Goal: Task Accomplishment & Management: Manage account settings

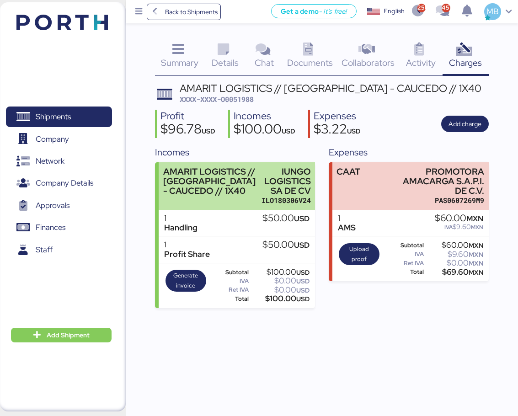
click at [258, 184] on div "AMARIT LOGISTICS // VERACRUZ - CAUCEDO // 1X40 IUNGO LOGISTICS SA DE CV ILO1803…" at bounding box center [237, 186] width 156 height 48
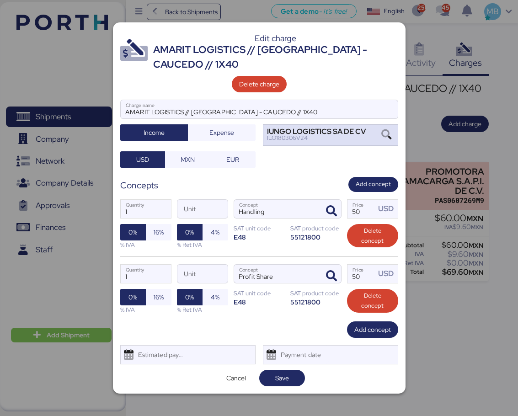
click at [388, 136] on icon at bounding box center [387, 135] width 16 height 10
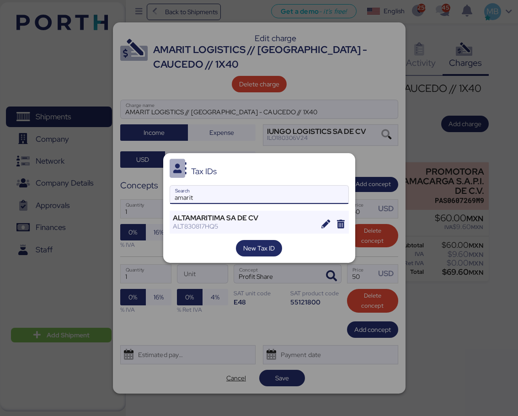
type input "amarit"
drag, startPoint x: 215, startPoint y: 193, endPoint x: 135, endPoint y: 188, distance: 80.2
click at [135, 188] on div "Tax IDs amarit Search ALTAMARITIMA SA DE CV ALT830817HQ5 New Tax ID" at bounding box center [259, 208] width 518 height 416
paste input "AMARIT LOGISTICS SRL"
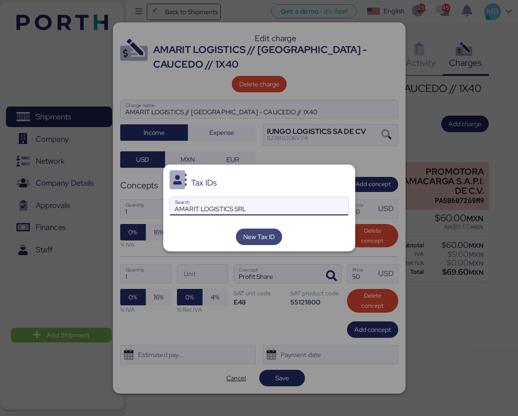
type input "AMARIT LOGISTICS SRL"
click at [266, 240] on span "New Tax ID" at bounding box center [259, 236] width 32 height 11
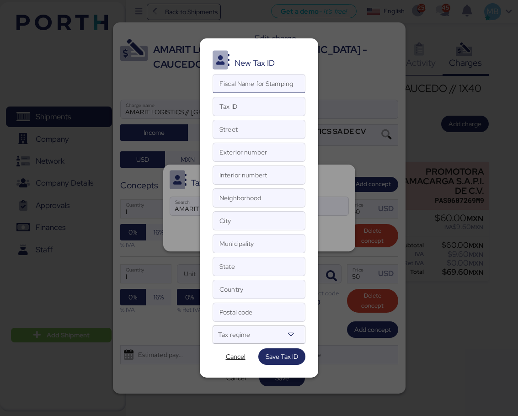
click at [265, 83] on input "Fiscal Name for Stamping" at bounding box center [259, 84] width 92 height 18
paste input "AMARIT LOGISTICS SRL"
type input "AMARIT LOGISTICS SRL"
click at [247, 127] on input "Street" at bounding box center [259, 129] width 92 height 18
paste input "CALLE JULIO ORTEGA FRIER"
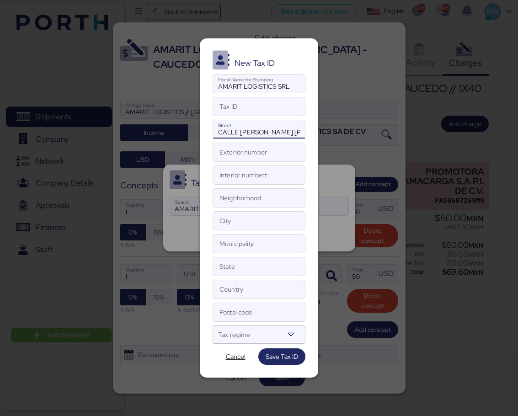
scroll to position [0, 6]
type input "CALLE JULIO ORTEGA FRIER"
click at [234, 147] on input "Exterior number" at bounding box center [259, 152] width 92 height 18
type input "14"
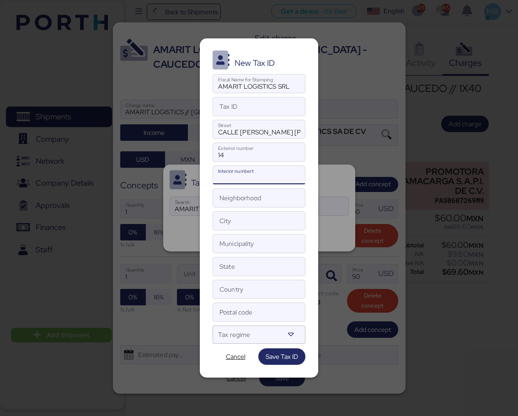
drag, startPoint x: 228, startPoint y: 173, endPoint x: 232, endPoint y: 172, distance: 4.6
click at [229, 173] on input "Interior numbert" at bounding box center [259, 175] width 92 height 18
type input "N/A"
click at [243, 199] on input "Neighborhood" at bounding box center [259, 198] width 92 height 18
paste input "ZONA UNIVERSITARIA,"
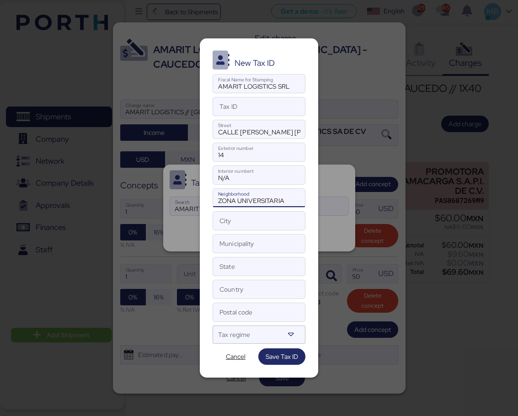
type input "ZONA UNIVERSITARIA"
click at [248, 112] on input "Tax ID" at bounding box center [259, 106] width 92 height 18
paste input "XEXX010101000"
type input "XEXX010101000"
click at [248, 228] on input "City" at bounding box center [259, 221] width 92 height 18
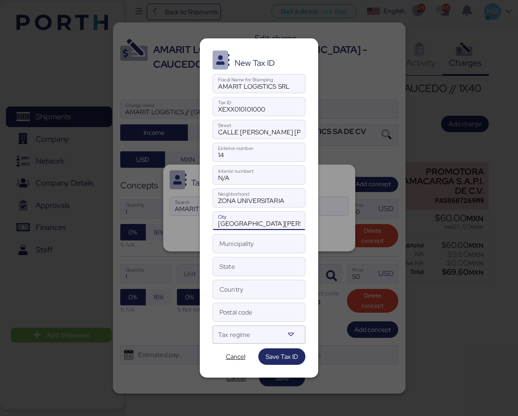
drag, startPoint x: 276, startPoint y: 226, endPoint x: 214, endPoint y: 222, distance: 62.4
click at [214, 222] on input "SANTO DOMINGO" at bounding box center [259, 221] width 92 height 18
type input "SANTO DOMINGO"
click at [250, 246] on input "Municipality" at bounding box center [259, 244] width 92 height 18
paste input "CALLE JULIO ORTEGA FRIER #14, ZONA UNIVERSITARIA, STO. DGO.,"
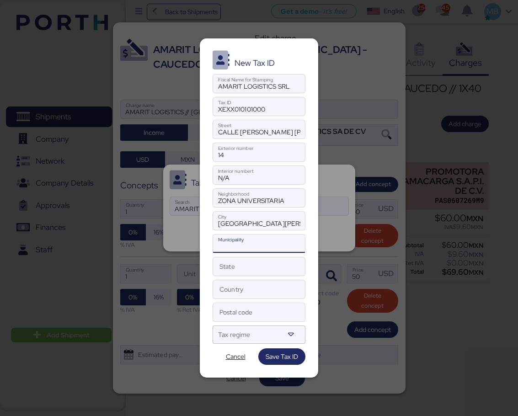
type input "CALLE JULIO ORTEGA FRIER #14, ZONA UNIVERSITARIA, STO. DGO.,"
drag, startPoint x: 277, startPoint y: 223, endPoint x: 217, endPoint y: 223, distance: 59.5
click at [217, 223] on input "SANTO DOMINGO" at bounding box center [259, 221] width 92 height 18
click at [254, 244] on input "Municipality" at bounding box center [259, 244] width 92 height 18
paste input "SANTO DOMINGO"
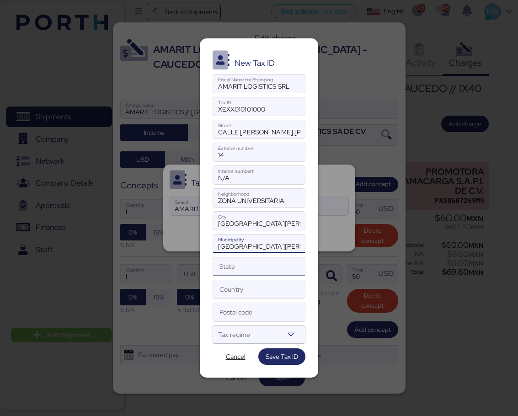
type input "SANTO DOMINGO"
click at [251, 269] on input "State" at bounding box center [259, 267] width 92 height 18
paste input "SANTO DOMINGO"
type input "SANTO DOMINGO"
click at [244, 290] on input "Country" at bounding box center [259, 289] width 92 height 18
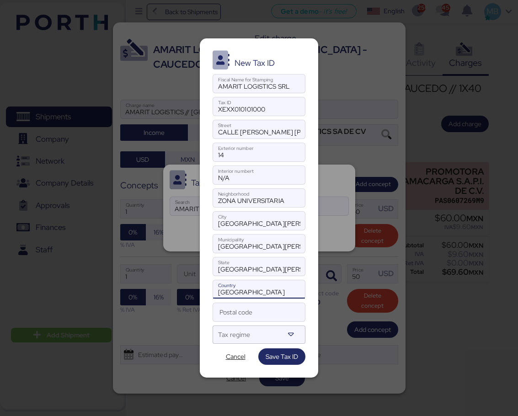
type input "DOMINICAN REPUBLIC"
click at [296, 335] on div at bounding box center [292, 335] width 16 height 18
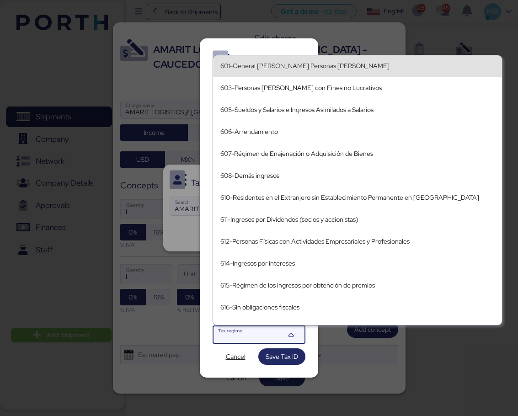
click at [357, 66] on div "601-General de Ley Personas Morales" at bounding box center [357, 66] width 274 height 8
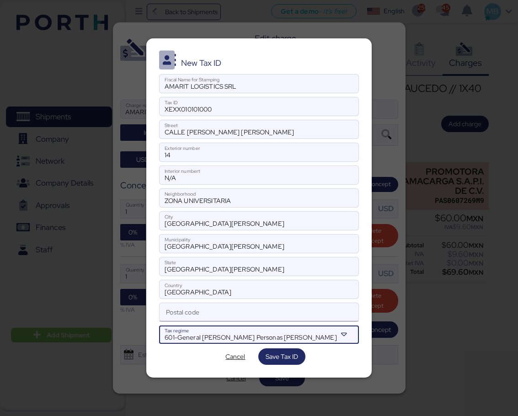
click at [254, 314] on input "Postal code" at bounding box center [259, 312] width 199 height 18
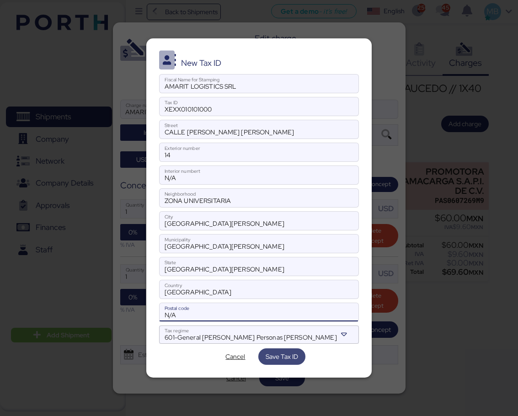
type input "N/A"
click at [291, 357] on span "Save Tax ID" at bounding box center [282, 356] width 32 height 11
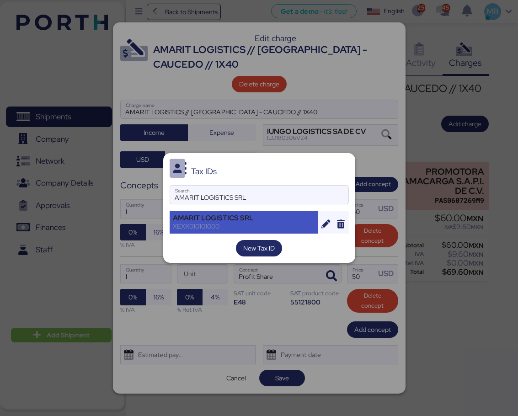
click at [273, 220] on div "AMARIT LOGISTICS SRL" at bounding box center [244, 218] width 142 height 8
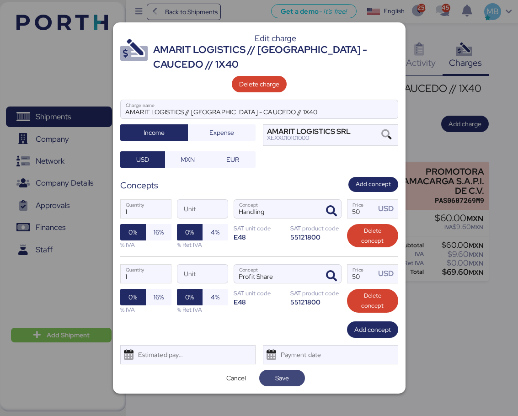
click at [285, 376] on span "Save" at bounding box center [282, 378] width 14 height 11
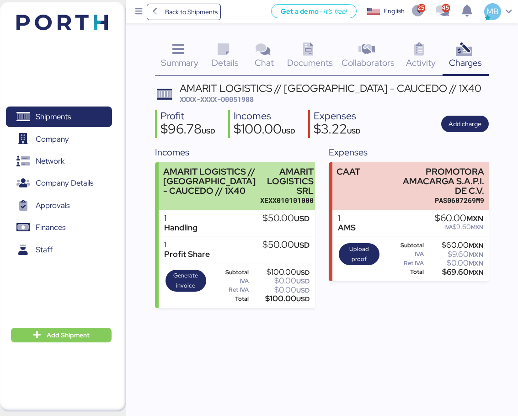
click at [244, 177] on div "AMARIT LOGISTICS // VERACRUZ - CAUCEDO // 1X40" at bounding box center [209, 181] width 92 height 29
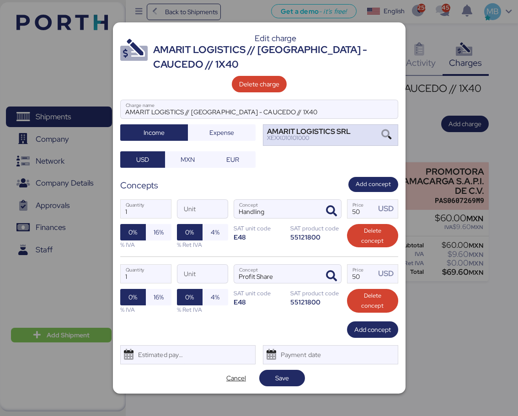
click at [382, 131] on icon at bounding box center [387, 135] width 16 height 10
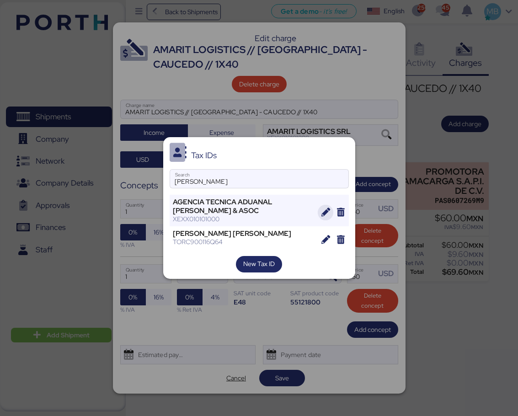
click at [327, 213] on icon "button" at bounding box center [326, 212] width 9 height 9
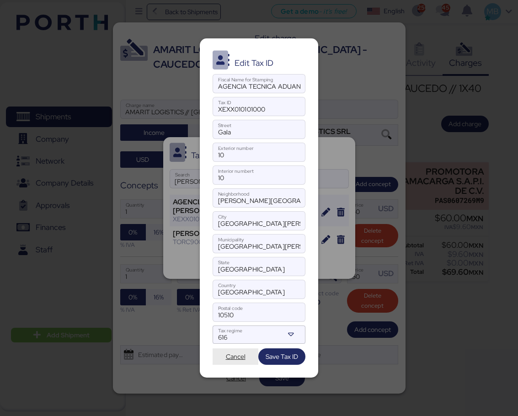
click at [237, 360] on span "Cancel" at bounding box center [236, 356] width 20 height 11
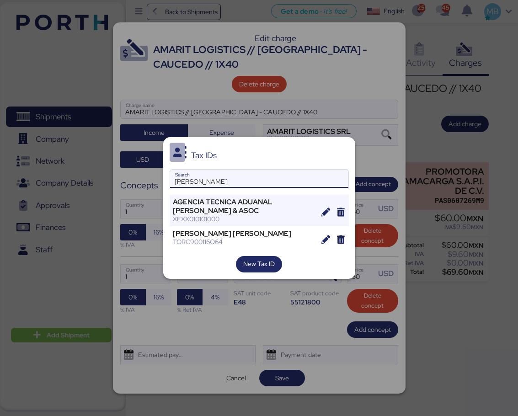
drag, startPoint x: 216, startPoint y: 182, endPoint x: 167, endPoint y: 184, distance: 49.9
click at [167, 184] on div "Tax IDs CARLOS Search AGENCIA TECNICA ADUANAL CARLOS NOUEL & ASOC XEXX010101000…" at bounding box center [259, 207] width 192 height 141
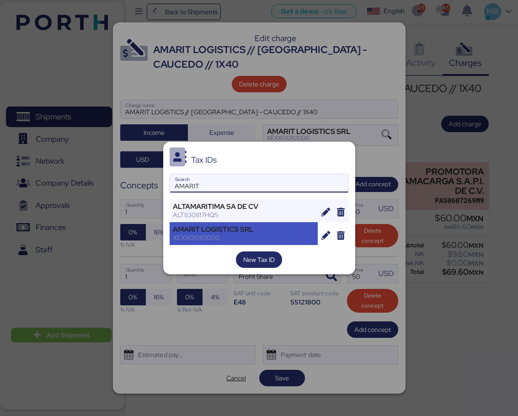
type input "AMARIT"
click at [275, 229] on div "AMARIT LOGISTICS SRL" at bounding box center [244, 230] width 142 height 8
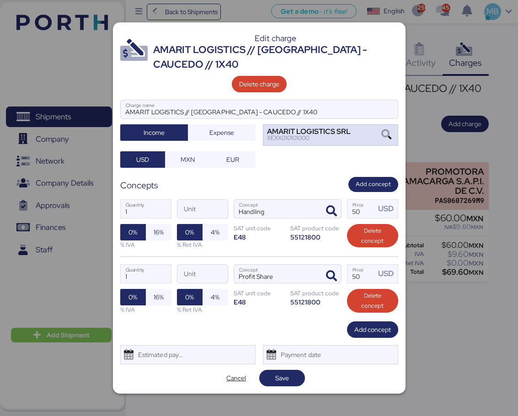
click at [387, 131] on icon at bounding box center [387, 135] width 16 height 10
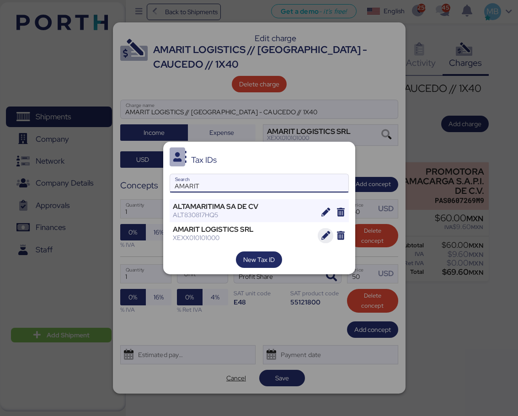
type input "AMARIT"
click at [323, 232] on icon "button" at bounding box center [326, 235] width 9 height 9
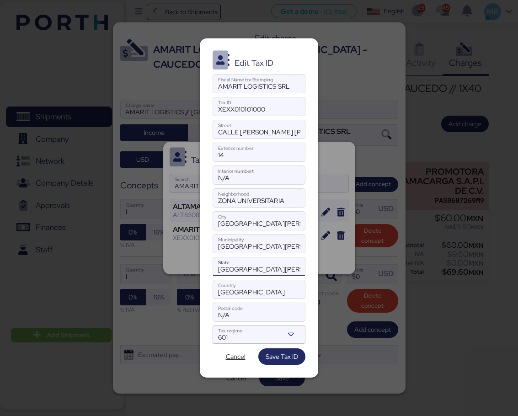
drag, startPoint x: 290, startPoint y: 268, endPoint x: 192, endPoint y: 266, distance: 97.4
click at [192, 266] on div "Edit Tax ID AMARIT LOGISTICS SRL Fiscal Name for Stamping XEXX010101000 Tax ID …" at bounding box center [259, 208] width 518 height 416
type input "DISTRITO NACIONAL"
click at [293, 333] on icon at bounding box center [290, 334] width 9 height 9
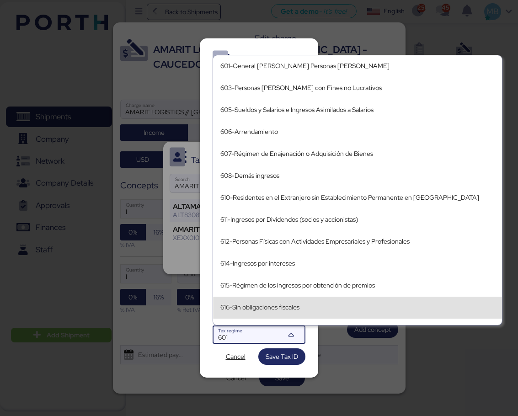
click at [319, 302] on div "616-Sin obligaciones fiscales" at bounding box center [357, 308] width 274 height 15
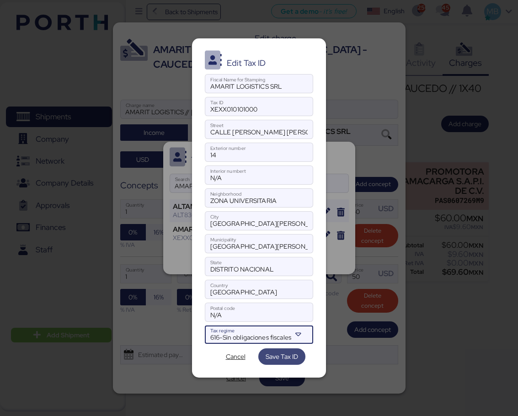
click at [287, 358] on span "Save Tax ID" at bounding box center [282, 356] width 32 height 11
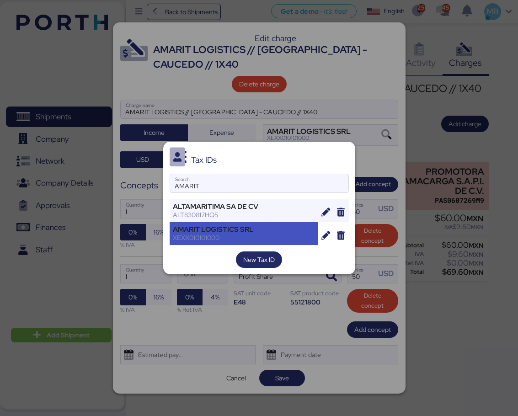
click at [253, 227] on div "AMARIT LOGISTICS SRL" at bounding box center [244, 230] width 142 height 8
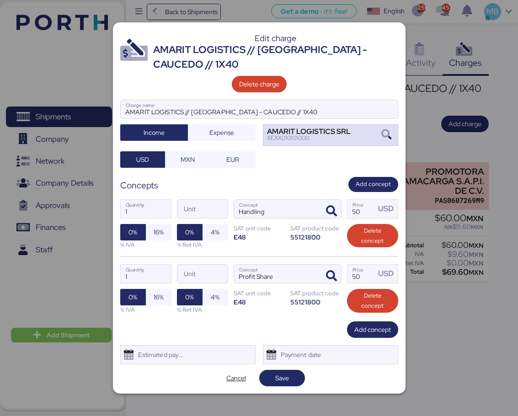
click at [380, 131] on icon at bounding box center [387, 135] width 16 height 10
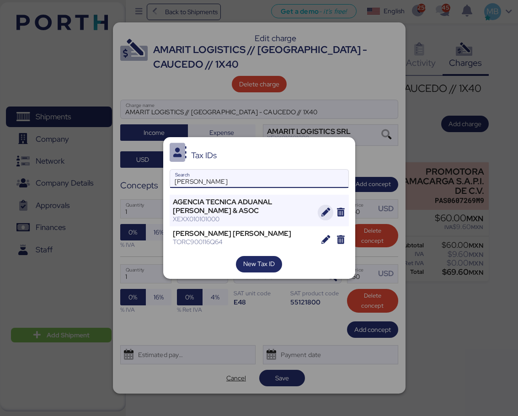
click at [326, 209] on icon "button" at bounding box center [326, 212] width 9 height 9
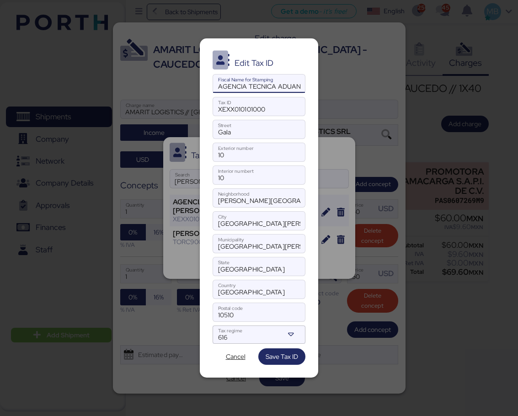
scroll to position [0, 85]
drag, startPoint x: 218, startPoint y: 86, endPoint x: 330, endPoint y: 88, distance: 112.1
click at [330, 88] on div "Edit Tax ID AGENCIA TECNICA ADUANAL CARLOS NOUEL & ASOC Fiscal Name for Stampin…" at bounding box center [259, 208] width 518 height 416
click at [237, 360] on span "Cancel" at bounding box center [236, 356] width 20 height 11
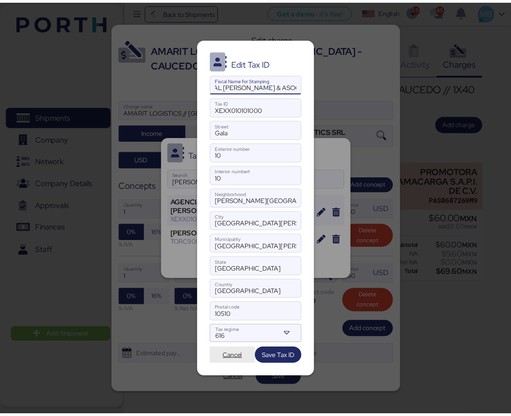
scroll to position [0, 0]
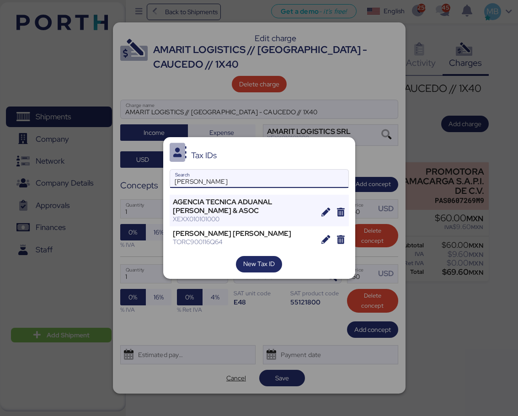
drag, startPoint x: 233, startPoint y: 176, endPoint x: 122, endPoint y: 176, distance: 111.2
click at [122, 176] on div "Tax IDs CARLOS Search AGENCIA TECNICA ADUANAL CARLOS NOUEL & ASOC XEXX010101000…" at bounding box center [259, 208] width 518 height 416
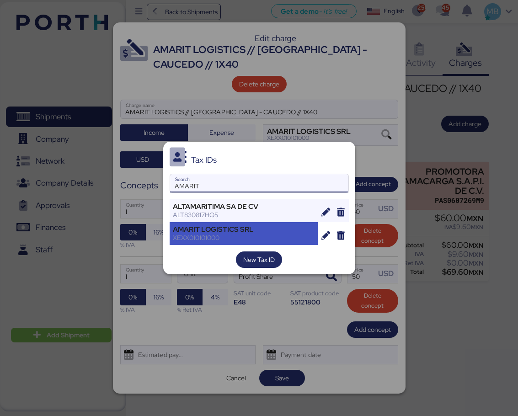
type input "AMARIT"
click at [263, 231] on div "AMARIT LOGISTICS SRL" at bounding box center [244, 230] width 142 height 8
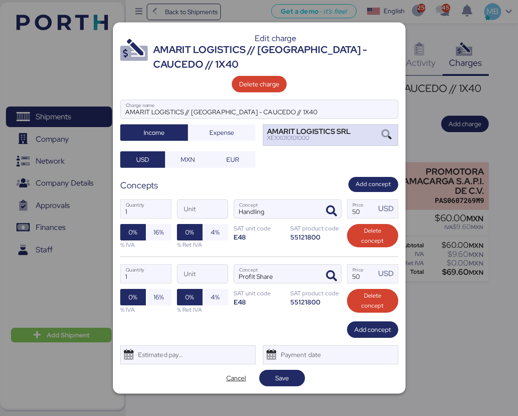
click at [389, 133] on icon at bounding box center [387, 135] width 16 height 10
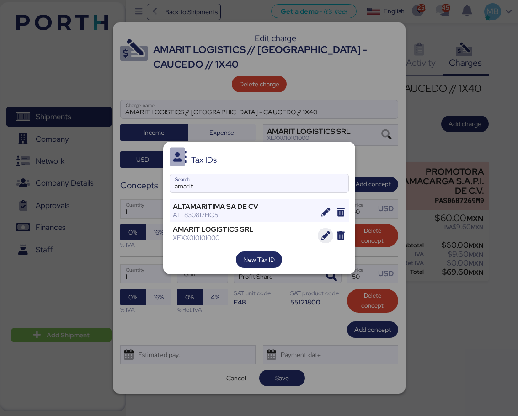
type input "amarit"
click at [328, 234] on icon "button" at bounding box center [326, 235] width 9 height 9
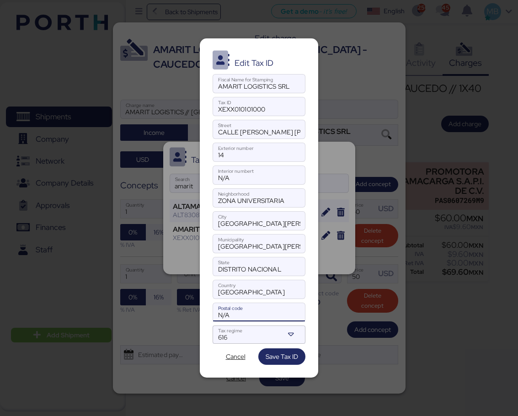
click at [249, 318] on input "N/A" at bounding box center [259, 312] width 92 height 18
drag, startPoint x: 249, startPoint y: 318, endPoint x: 213, endPoint y: 318, distance: 36.1
click at [213, 318] on input "N/A" at bounding box center [259, 312] width 92 height 18
type input "14"
click at [284, 356] on span "Save Tax ID" at bounding box center [282, 356] width 32 height 11
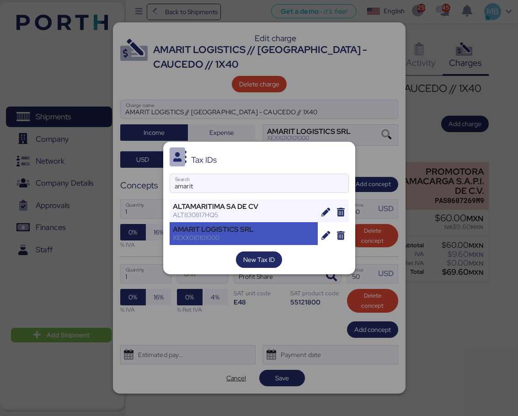
click at [258, 234] on div "XEXX010101000" at bounding box center [244, 238] width 142 height 8
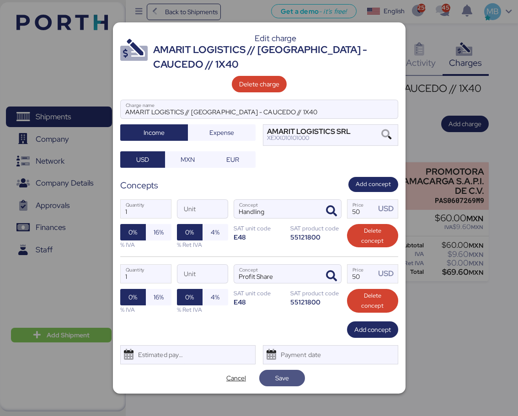
click at [297, 377] on span "Save" at bounding box center [282, 378] width 31 height 13
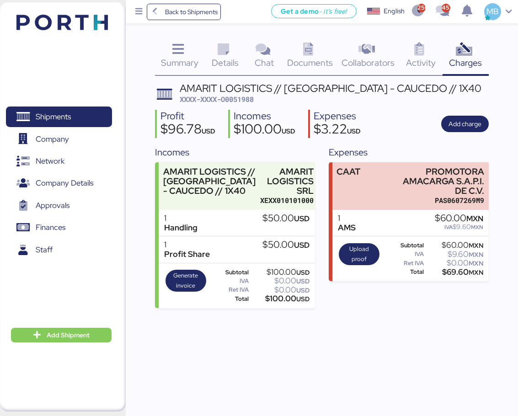
click at [247, 101] on span "XXXX-XXXX-O0051988" at bounding box center [217, 99] width 74 height 9
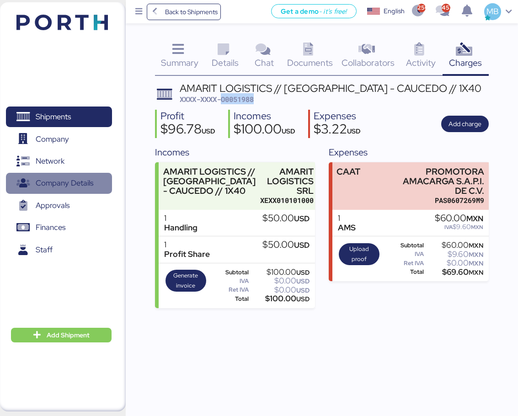
copy span "O0051988"
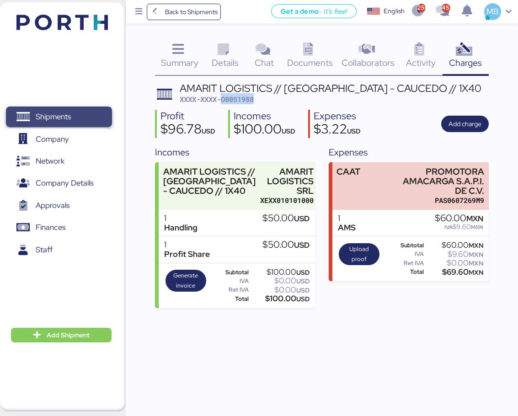
click at [83, 112] on span "Shipments" at bounding box center [59, 116] width 98 height 13
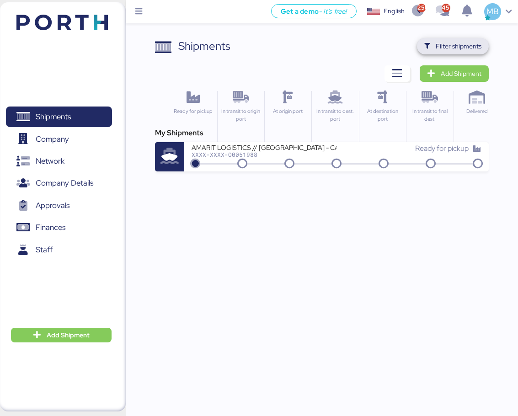
click at [444, 43] on span "Filter shipments" at bounding box center [459, 46] width 46 height 11
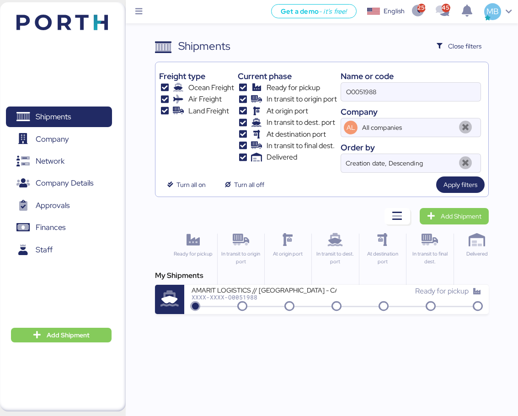
drag, startPoint x: 389, startPoint y: 88, endPoint x: 311, endPoint y: 87, distance: 78.2
click at [311, 87] on div "Freight type Ocean Freight Air Freight Land Freight Current phase Ready for pic…" at bounding box center [321, 119] width 325 height 107
paste input "O0052040"
type input "O0052040"
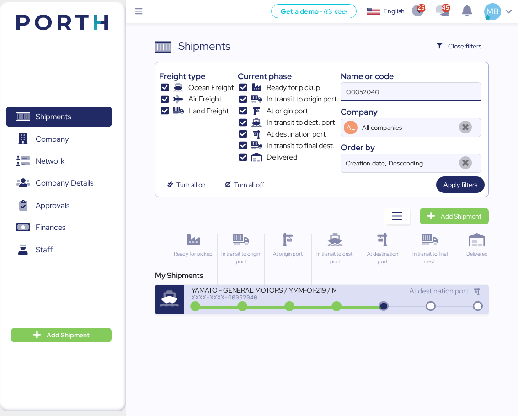
click at [338, 303] on icon at bounding box center [337, 307] width 44 height 10
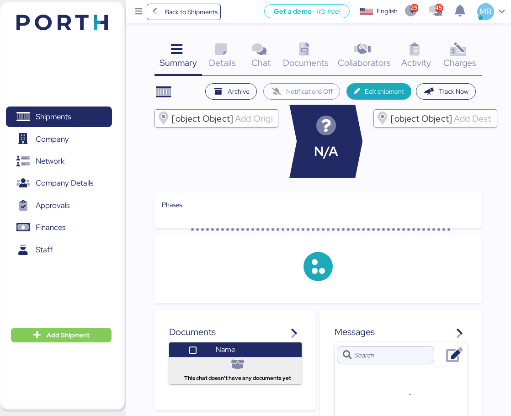
click at [455, 52] on icon at bounding box center [459, 49] width 20 height 13
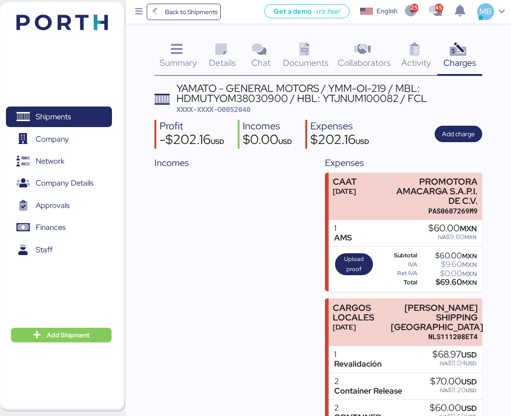
click at [225, 51] on icon at bounding box center [221, 49] width 20 height 13
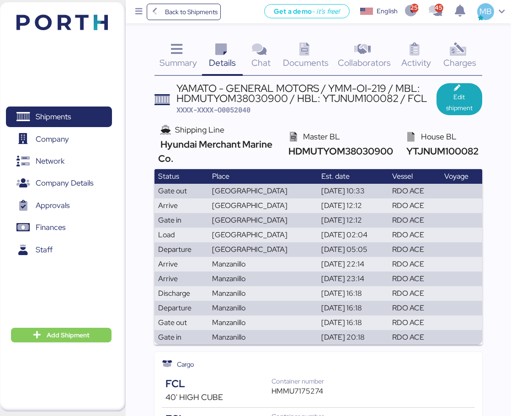
click at [464, 53] on icon at bounding box center [459, 49] width 20 height 13
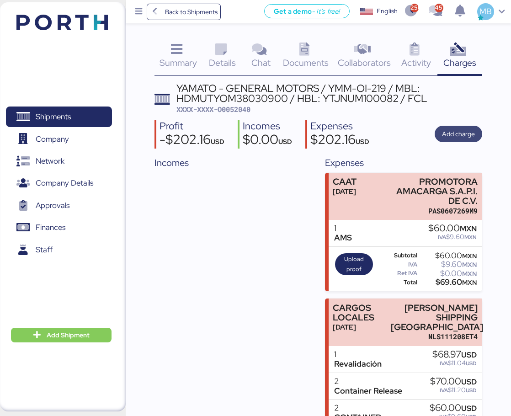
click at [462, 134] on span "Add charge" at bounding box center [458, 134] width 33 height 11
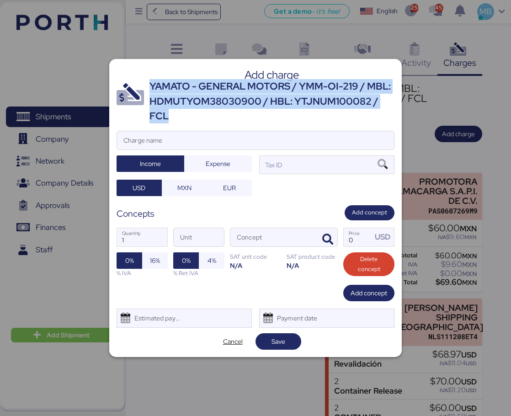
drag, startPoint x: 170, startPoint y: 116, endPoint x: 150, endPoint y: 87, distance: 34.8
click at [150, 87] on div "YAMATO - GENERAL MOTORS / YMM-OI-219 / MBL: HDMUTYOM38030900 / HBL: YTJNUM10008…" at bounding box center [272, 101] width 245 height 44
copy div "YAMATO - GENERAL MOTORS / YMM-OI-219 / MBL: HDMUTYOM38030900 / HBL: YTJNUM10008…"
click at [187, 143] on input "Charge name" at bounding box center [255, 140] width 277 height 18
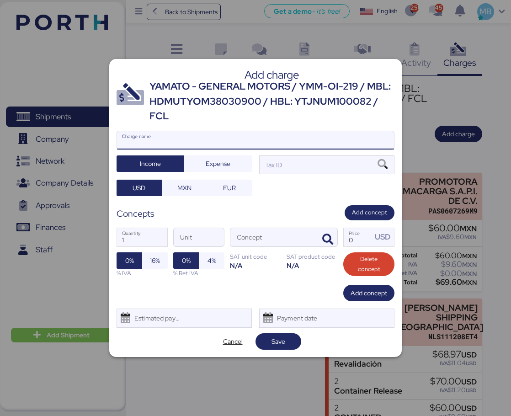
paste input "YAMATO - GENERAL MOTORS / YMM-OI-219 / MBL: HDMUTYOM38030900 / HBL: YTJNUM10008…"
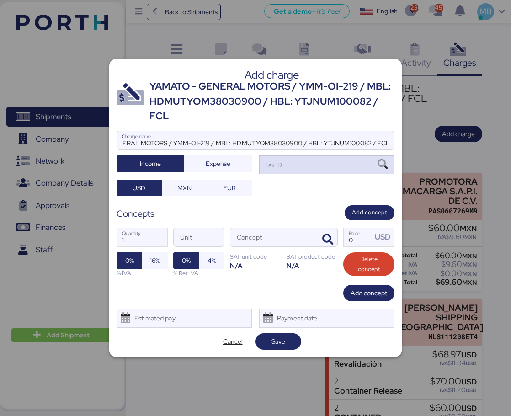
type input "YAMATO - GENERAL MOTORS / YMM-OI-219 / MBL: HDMUTYOM38030900 / HBL: YTJNUM10008…"
click at [292, 168] on div "Tax ID" at bounding box center [326, 165] width 135 height 18
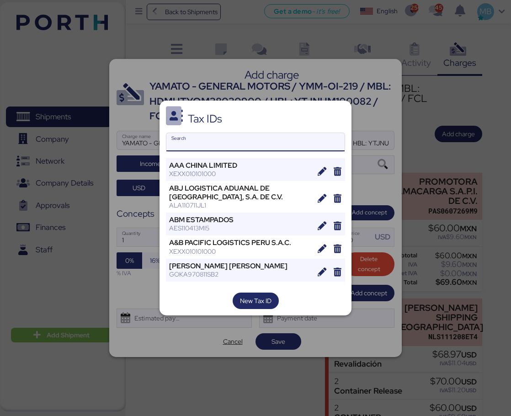
click at [252, 145] on input "Search" at bounding box center [256, 142] width 178 height 18
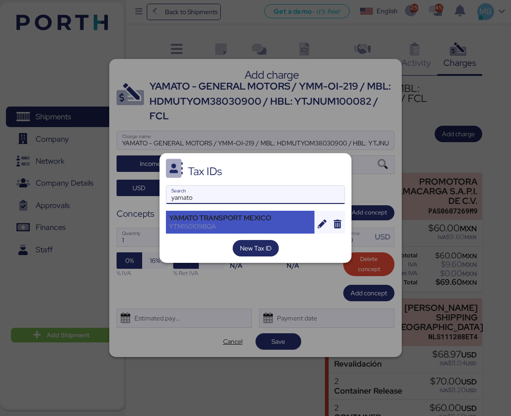
type input "yamato"
click at [223, 219] on div "YAMATO TRANSPORT MEXICO" at bounding box center [240, 218] width 142 height 8
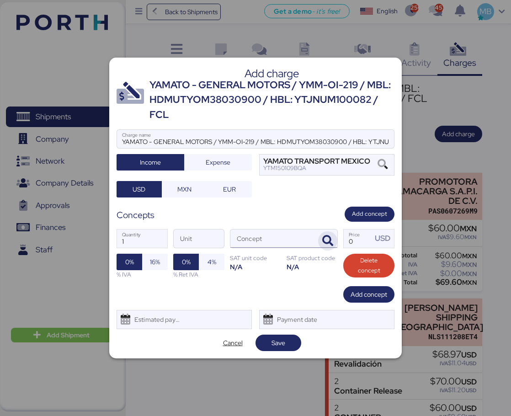
click at [331, 241] on icon "button" at bounding box center [328, 241] width 11 height 11
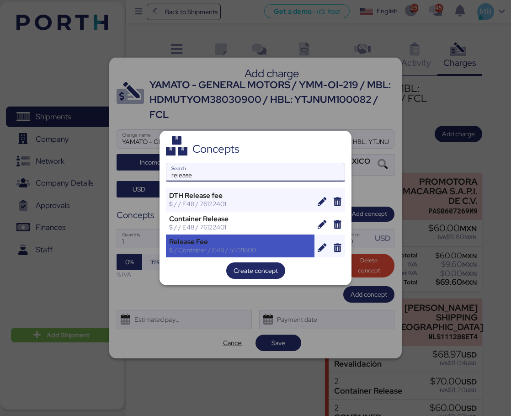
type input "release"
click at [234, 244] on div "Release Fee" at bounding box center [240, 242] width 142 height 8
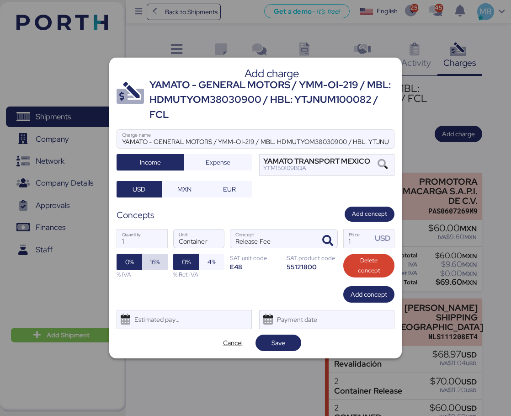
click at [151, 263] on span "16%" at bounding box center [155, 262] width 10 height 11
drag, startPoint x: 136, startPoint y: 246, endPoint x: 108, endPoint y: 242, distance: 28.5
click at [108, 242] on div "Add charge YAMATO - GENERAL MOTORS / YMM-OI-219 / MBL: HDMUTYOM38030900 / HBL: …" at bounding box center [255, 208] width 511 height 416
type input "1"
click at [359, 240] on input "1" at bounding box center [358, 239] width 28 height 18
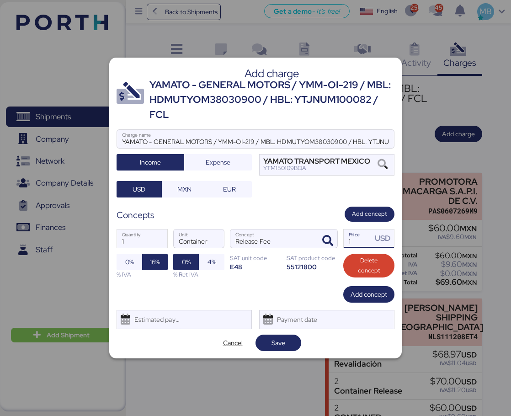
type input "15"
type input "2"
type input "155"
click at [376, 295] on span "Add concept" at bounding box center [369, 294] width 37 height 11
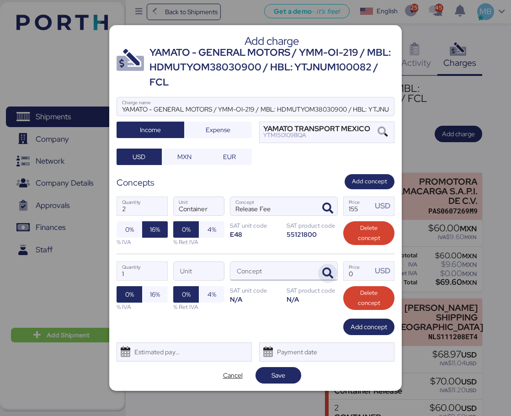
click at [332, 276] on icon "button" at bounding box center [328, 273] width 11 height 11
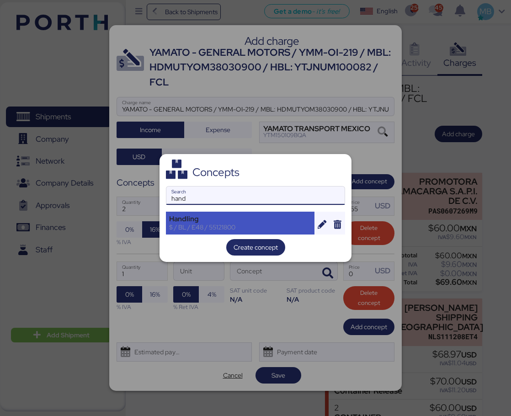
type input "hand"
click at [229, 216] on div "Handling" at bounding box center [240, 219] width 142 height 8
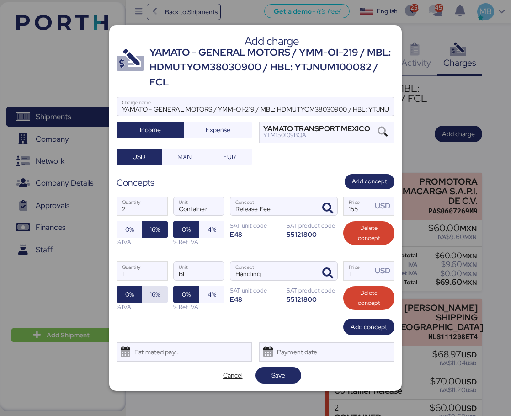
click at [153, 290] on span "16%" at bounding box center [155, 294] width 10 height 11
drag, startPoint x: 359, startPoint y: 275, endPoint x: 339, endPoint y: 274, distance: 19.7
click at [339, 274] on div "1 Quantity BL Unit Handling Concept 1 Price USD 0% 16% % IVA 0% 4% % Ret IVA SA…" at bounding box center [256, 286] width 278 height 65
type input "36"
click at [366, 328] on span "Add concept" at bounding box center [369, 327] width 37 height 11
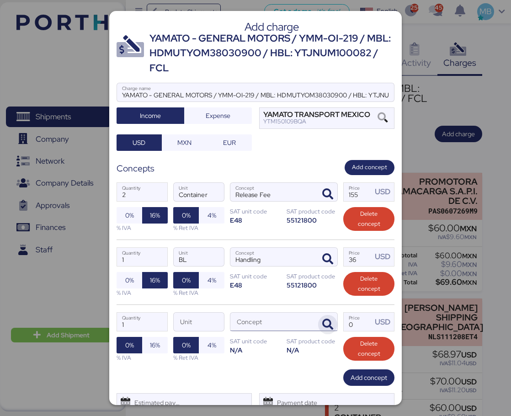
click at [324, 325] on icon "button" at bounding box center [328, 324] width 11 height 11
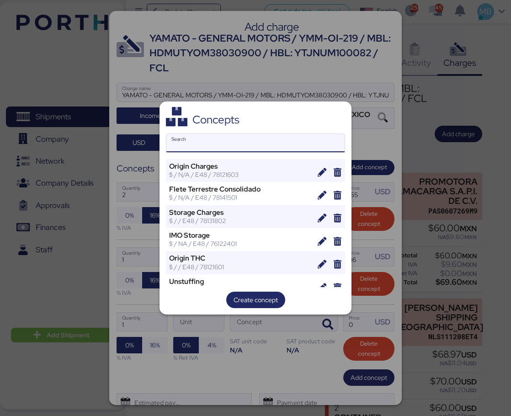
click at [233, 143] on input "Search" at bounding box center [256, 143] width 178 height 18
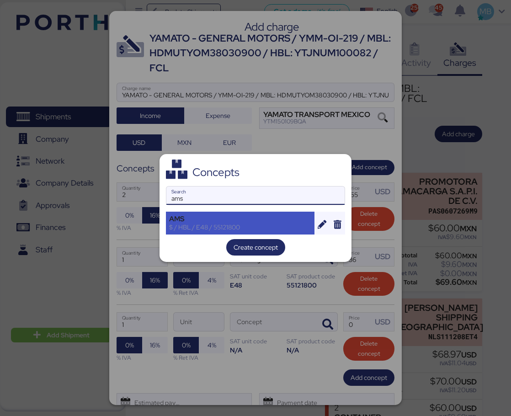
type input "ams"
click at [232, 219] on div "AMS" at bounding box center [240, 219] width 142 height 8
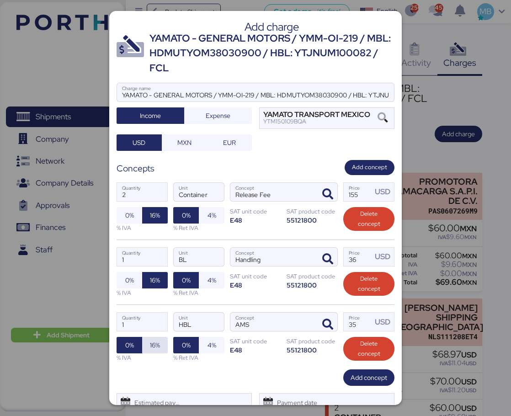
click at [156, 342] on span "16%" at bounding box center [155, 345] width 10 height 11
drag, startPoint x: 359, startPoint y: 325, endPoint x: 328, endPoint y: 325, distance: 30.7
click at [328, 325] on div "1 Quantity HBL Unit AMS Concept 35 Price USD 0% 16% % IVA 0% 4% % Ret IVA SAT u…" at bounding box center [256, 337] width 278 height 65
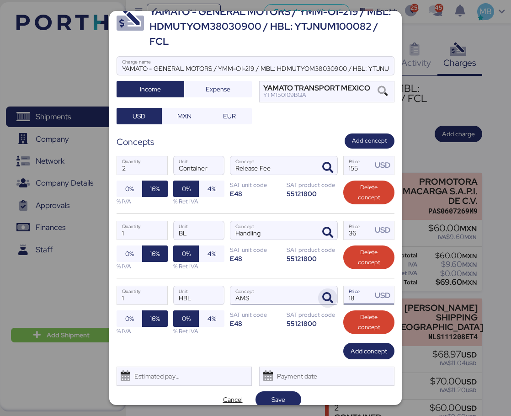
scroll to position [37, 0]
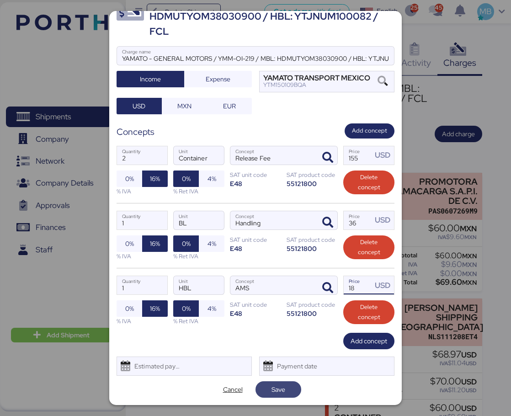
type input "18"
click at [286, 388] on span "Save" at bounding box center [278, 389] width 31 height 13
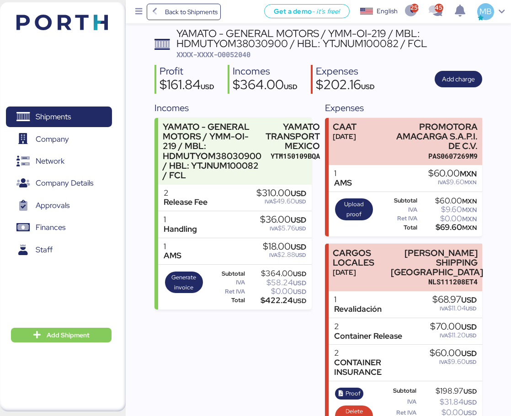
scroll to position [70, 0]
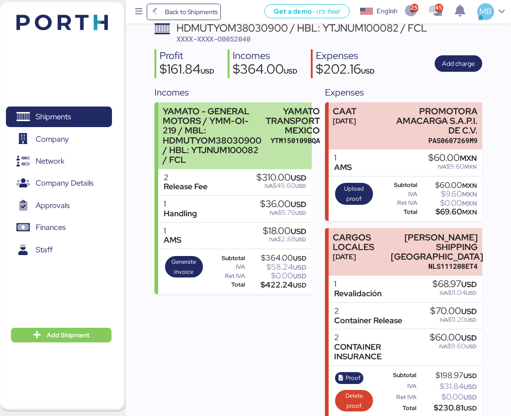
click at [247, 146] on div "YAMATO - GENERAL MOTORS / YMM-OI-219 / MBL: HDMUTYOM38030900 / HBL: YTJNUM10008…" at bounding box center [212, 136] width 99 height 58
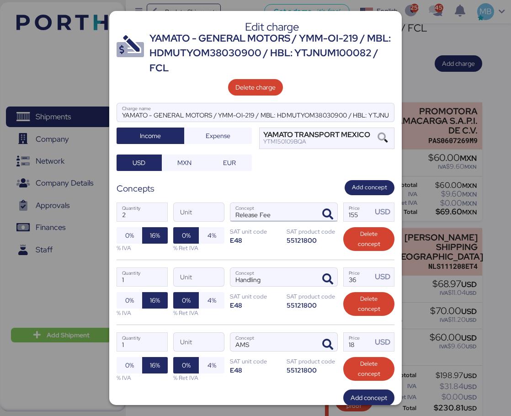
scroll to position [57, 0]
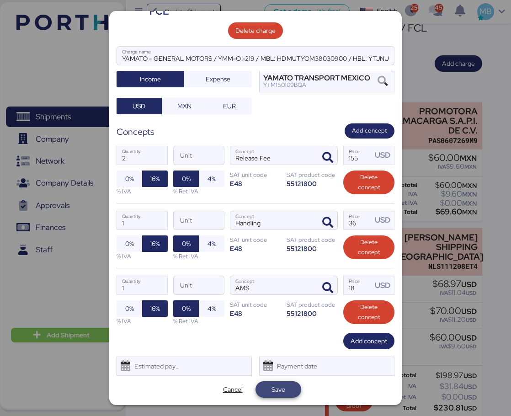
click at [276, 386] on span "Save" at bounding box center [279, 389] width 14 height 11
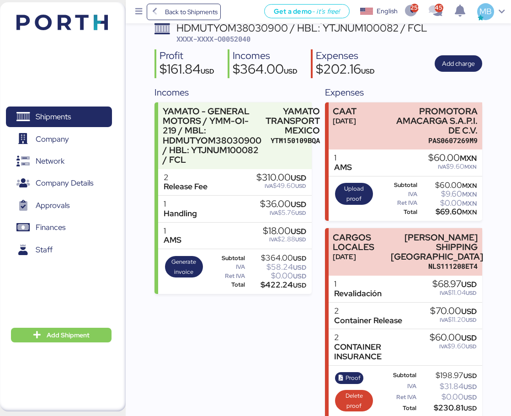
scroll to position [0, 0]
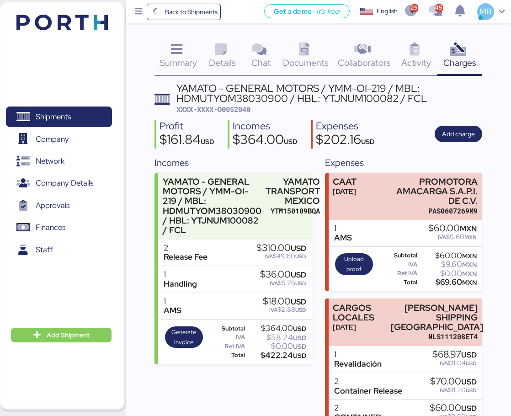
click at [220, 58] on span "Details" at bounding box center [222, 63] width 27 height 12
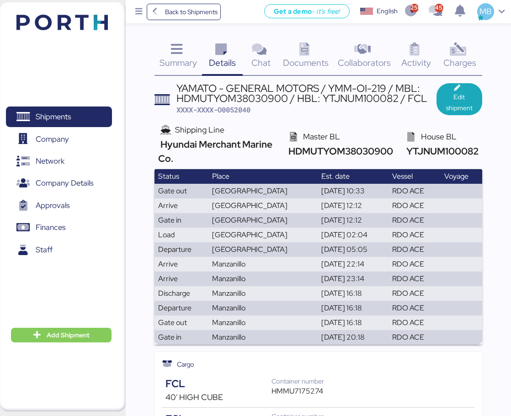
click at [453, 49] on icon at bounding box center [459, 49] width 20 height 13
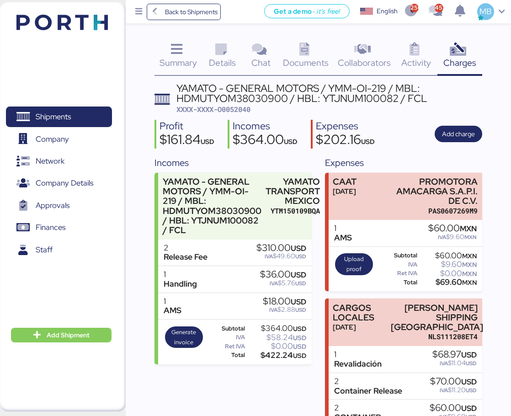
click at [237, 109] on span "XXXX-XXXX-O0052040" at bounding box center [214, 109] width 74 height 9
copy span "O0052040"
click at [72, 116] on span "Shipments" at bounding box center [59, 116] width 98 height 13
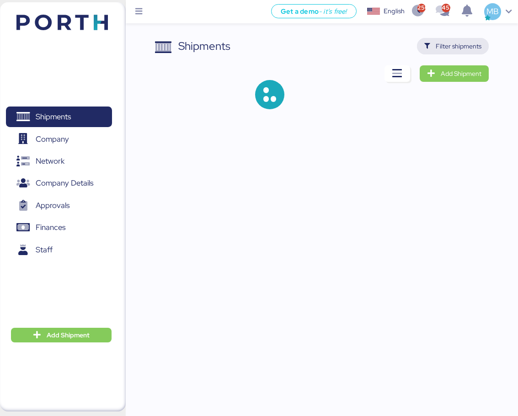
click at [465, 46] on span "Filter shipments" at bounding box center [459, 46] width 46 height 11
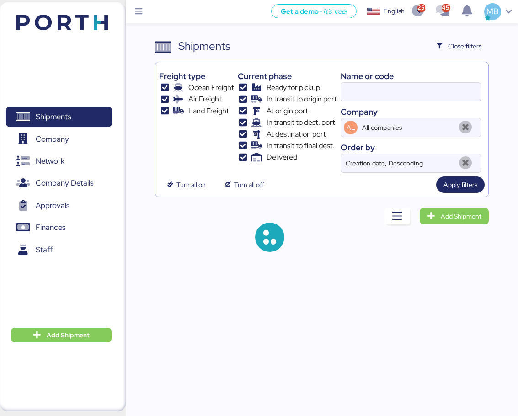
type input "yamato"
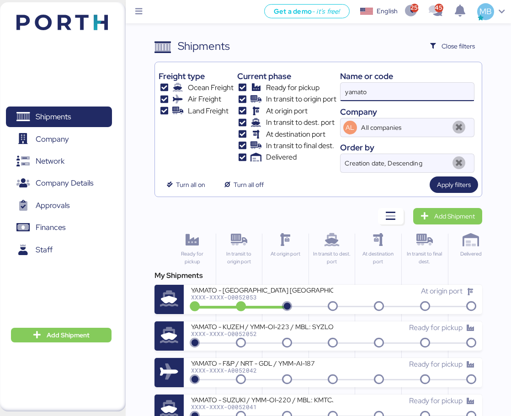
drag, startPoint x: 409, startPoint y: 94, endPoint x: 327, endPoint y: 88, distance: 82.5
click at [327, 88] on div "Freight type Ocean Freight Air Freight Land Freight Current phase Ready for pic…" at bounding box center [319, 119] width 320 height 107
paste input "O0051988"
type input "O0051988"
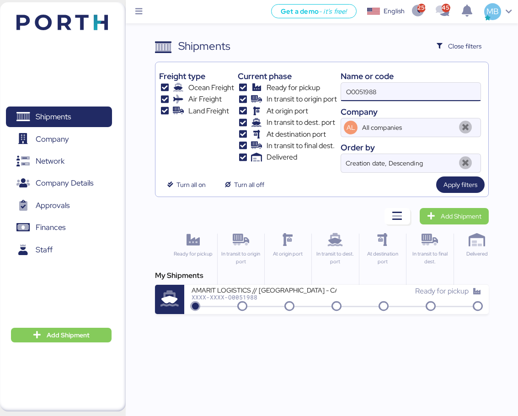
click at [324, 296] on div "XXXX-XXXX-O0051988" at bounding box center [264, 297] width 145 height 6
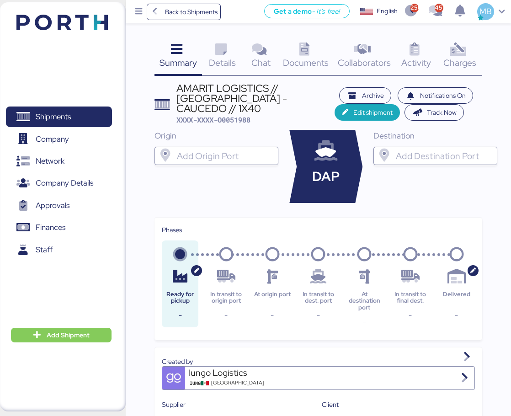
click at [462, 59] on span "Charges" at bounding box center [460, 63] width 33 height 12
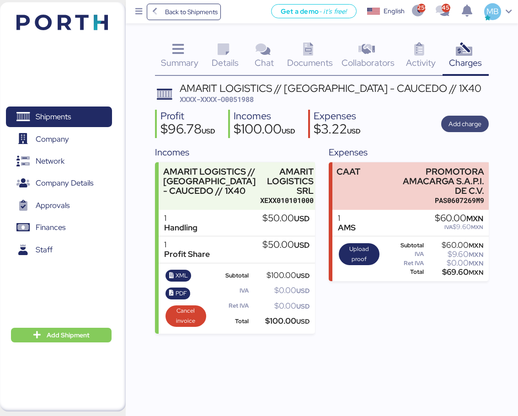
click at [476, 122] on span "Add charge" at bounding box center [465, 123] width 33 height 11
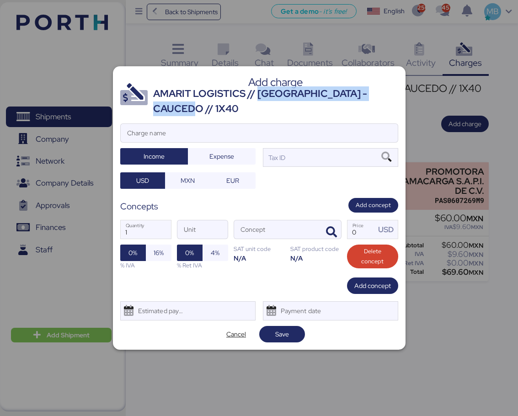
drag, startPoint x: 259, startPoint y: 93, endPoint x: 176, endPoint y: 108, distance: 84.2
click at [176, 108] on div "AMARIT LOGISTICS // VERACRUZ - CAUCEDO // 1X40" at bounding box center [275, 101] width 245 height 30
copy div "VERACRUZ - CAUCEDO // 1X40"
click at [160, 135] on input "Charge name" at bounding box center [259, 133] width 277 height 18
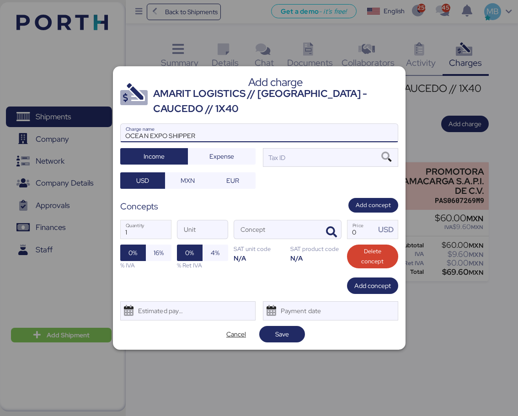
paste input "VERACRUZ - CAUCEDO // 1X40"
click at [199, 136] on input "OCEAN EXPO SHIPPER VERACRUZ - CAUCEDO // 1X40" at bounding box center [259, 133] width 277 height 18
type input "OCEAN EXPO SHIPPER // VERACRUZ - CAUCEDO // 1X40"
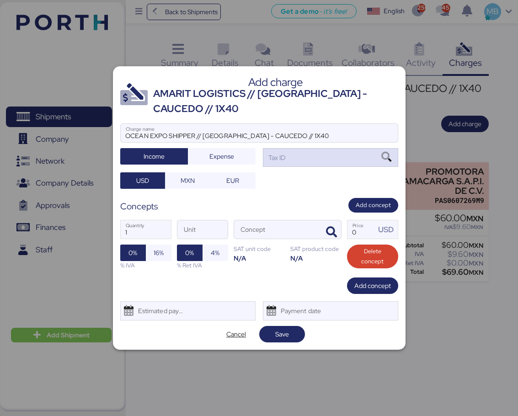
click at [389, 156] on icon at bounding box center [387, 157] width 16 height 10
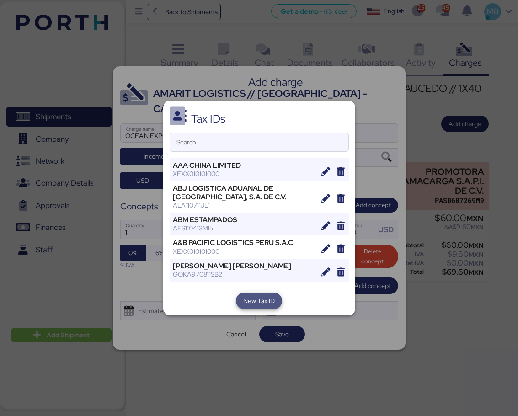
click at [258, 300] on span "New Tax ID" at bounding box center [259, 301] width 32 height 11
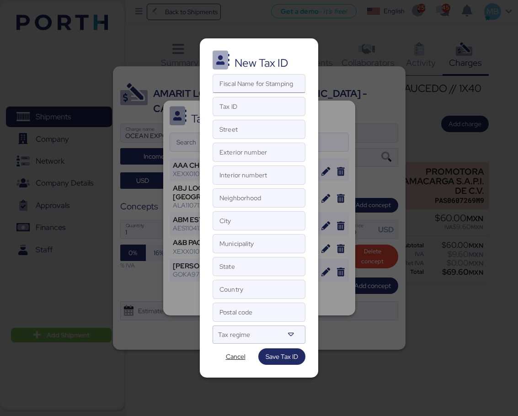
click at [252, 84] on input "Fiscal Name for Stamping" at bounding box center [259, 84] width 92 height 18
paste input "ANTEXTEXTIL"
type input "ANTEXTEXTIL SA DE CV"
click at [253, 107] on input "Tax ID" at bounding box center [259, 106] width 92 height 18
paste input "ANT101014HF4"
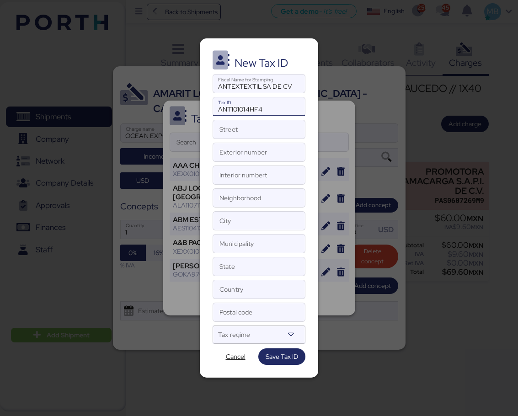
type input "ANT101014HF4"
click at [249, 125] on input "Street" at bounding box center [259, 129] width 92 height 18
paste input "CENTRAL"
type input "CENTRAL"
click at [262, 154] on input "Exterior number" at bounding box center [259, 152] width 92 height 18
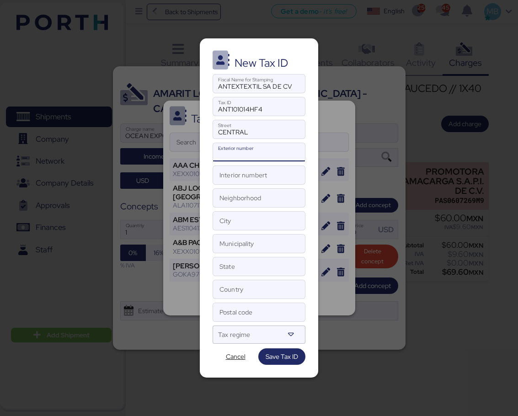
paste input "MANZANA 3 A"
type input "MANZANA 3 A"
click at [242, 179] on input "Interior numbert" at bounding box center [259, 175] width 92 height 18
paste input "LOTE 2"
type input "LOTE 2"
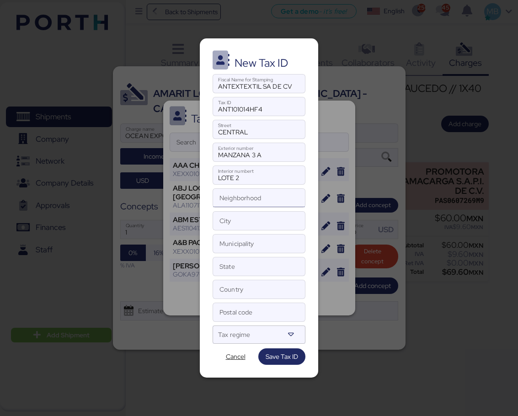
click at [274, 198] on input "Neighborhood" at bounding box center [259, 198] width 92 height 18
paste input "CIUDAD INDUSTRIAL XICOHTENCATL III"
type input "CIUDAD INDUSTRIAL XICOHTENCATL III"
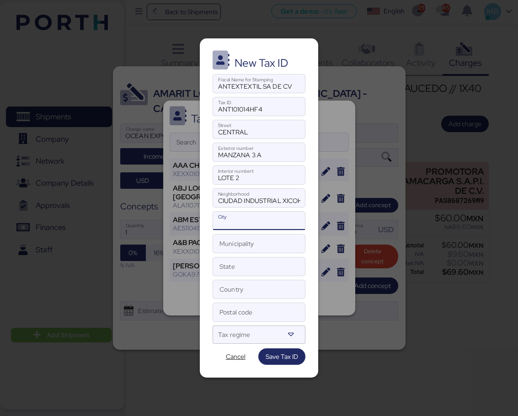
click at [259, 223] on input "City" at bounding box center [259, 221] width 92 height 18
paste input "TLAXCO"
type input "TLAXCO"
click at [255, 246] on input "Municipality" at bounding box center [259, 244] width 92 height 18
paste input "TLAXCO"
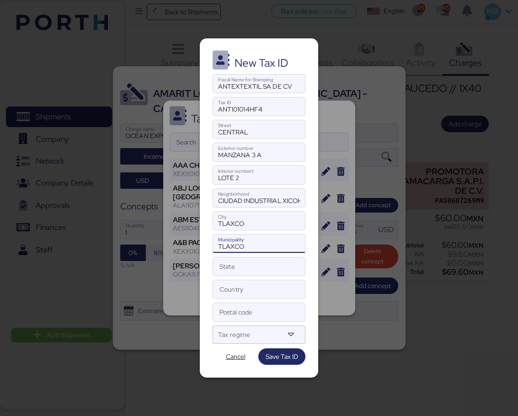
type input "TLAXCO"
click at [258, 271] on input "State" at bounding box center [259, 267] width 92 height 18
paste input "TLAXCALA"
type input "TLAXCALA"
click at [248, 287] on input "Country" at bounding box center [259, 289] width 92 height 18
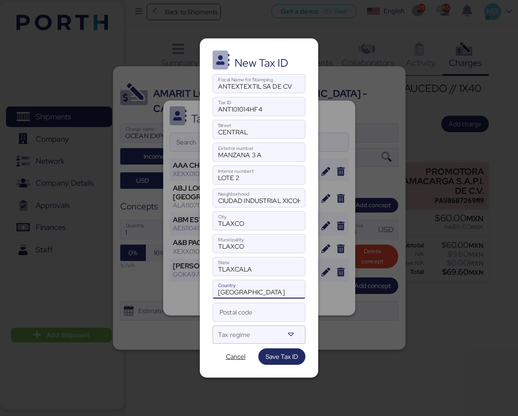
type input "MEXICO"
click at [253, 310] on input "Postal code" at bounding box center [259, 312] width 92 height 18
paste input "90250"
type input "90250"
click at [294, 334] on icon at bounding box center [290, 334] width 9 height 9
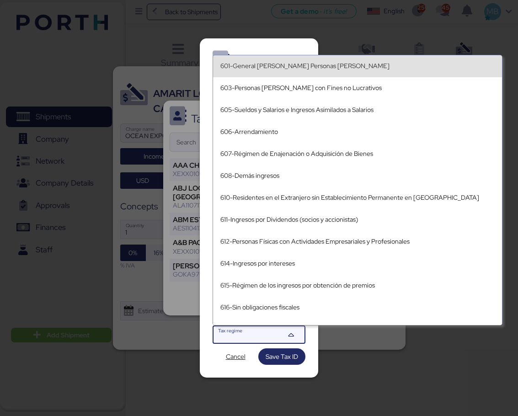
click at [333, 68] on div "601-General de Ley Personas Morales" at bounding box center [357, 66] width 274 height 8
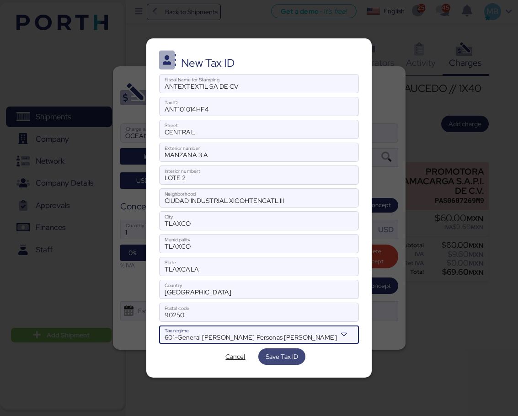
click at [285, 358] on span "Save Tax ID" at bounding box center [282, 356] width 32 height 11
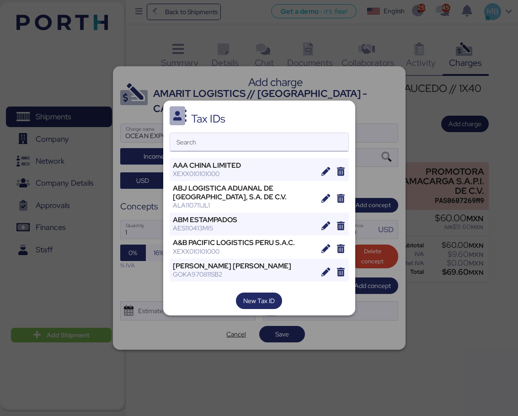
click at [232, 148] on input "Search" at bounding box center [259, 142] width 178 height 18
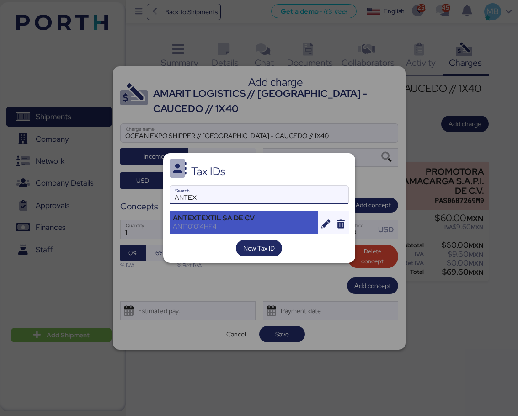
type input "ANTEX"
click at [230, 223] on div "ANT101014HF4" at bounding box center [244, 226] width 142 height 8
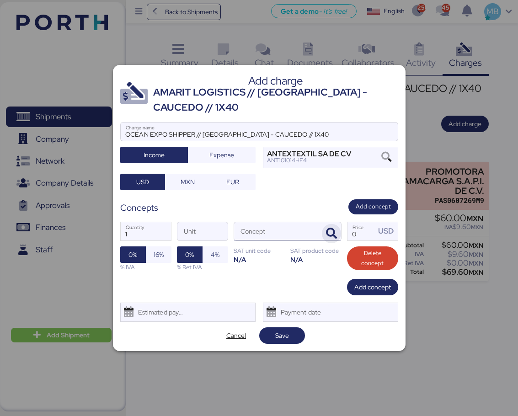
click at [331, 232] on icon "button" at bounding box center [331, 233] width 11 height 11
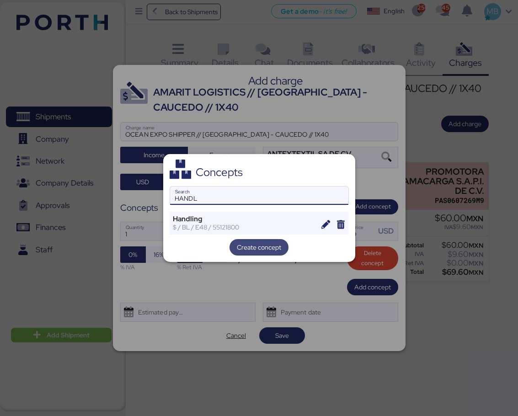
type input "HANDL"
click at [232, 247] on span "Create concept" at bounding box center [259, 247] width 59 height 16
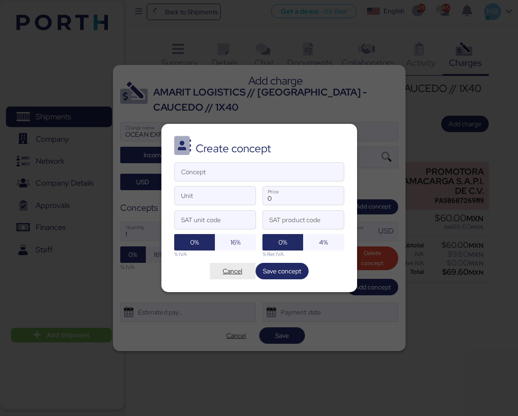
click at [237, 270] on span "Cancel" at bounding box center [233, 271] width 20 height 11
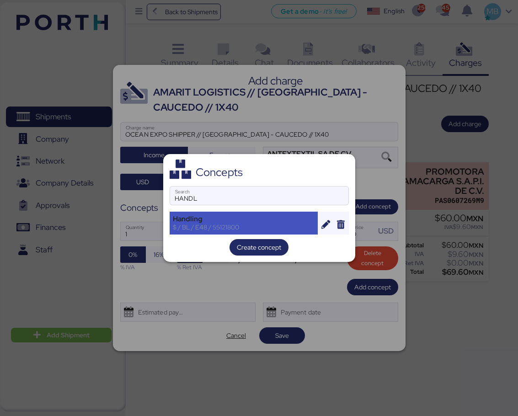
click at [225, 220] on div "Handling" at bounding box center [244, 219] width 142 height 8
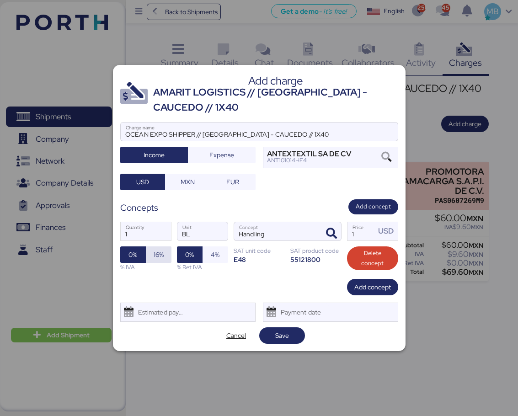
click at [163, 254] on span "16%" at bounding box center [159, 254] width 10 height 11
drag, startPoint x: 361, startPoint y: 231, endPoint x: 339, endPoint y: 230, distance: 22.4
click at [339, 230] on div "1 Quantity BL Unit Handling Concept 1 Price USD 0% 16% % IVA 0% 4% % Ret IVA SA…" at bounding box center [259, 247] width 278 height 65
type input "50"
click at [382, 285] on span "Add concept" at bounding box center [373, 287] width 37 height 11
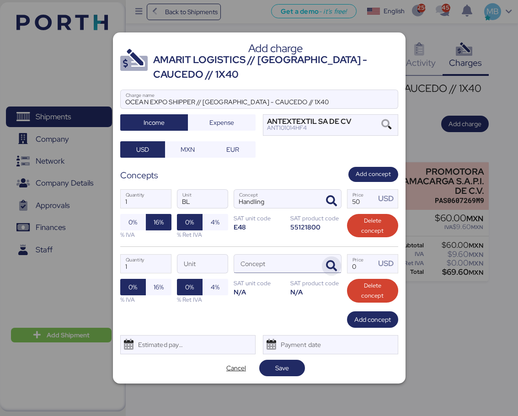
click at [330, 261] on icon "button" at bounding box center [331, 266] width 11 height 11
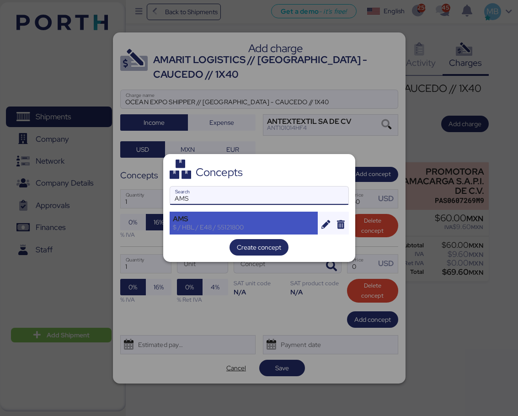
type input "AMS"
click at [223, 222] on div "AMS" at bounding box center [244, 219] width 142 height 8
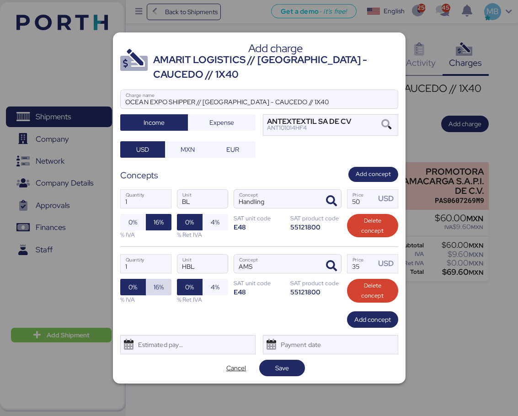
click at [154, 286] on span "16%" at bounding box center [159, 287] width 10 height 11
drag, startPoint x: 357, startPoint y: 264, endPoint x: 346, endPoint y: 264, distance: 10.5
click at [346, 264] on div "1 Quantity HBL Unit AMS Concept 35 Price USD 0% 16% % IVA 0% 4% % Ret IVA SAT u…" at bounding box center [259, 279] width 278 height 65
type input "25"
click at [384, 321] on span "Add concept" at bounding box center [373, 319] width 37 height 11
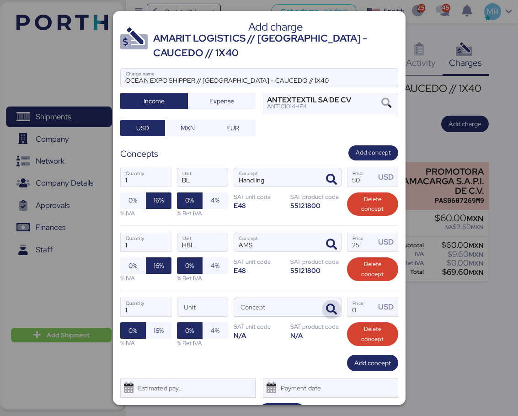
click at [326, 308] on icon "button" at bounding box center [331, 309] width 11 height 11
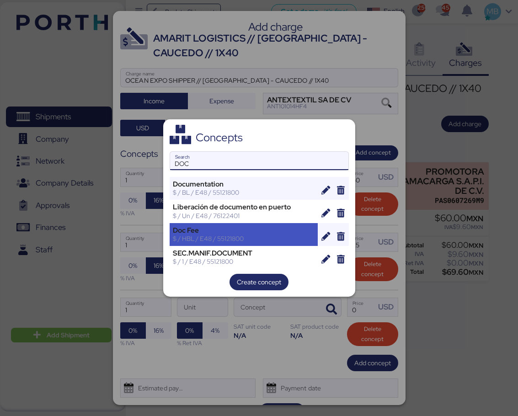
type input "DOC"
click at [251, 240] on div "$ / HBL / E48 / 55121800" at bounding box center [244, 239] width 142 height 8
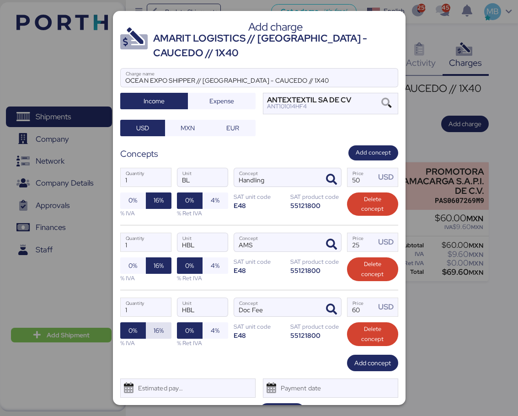
click at [154, 334] on span "16%" at bounding box center [159, 330] width 10 height 11
click at [350, 310] on input "60" at bounding box center [362, 307] width 28 height 18
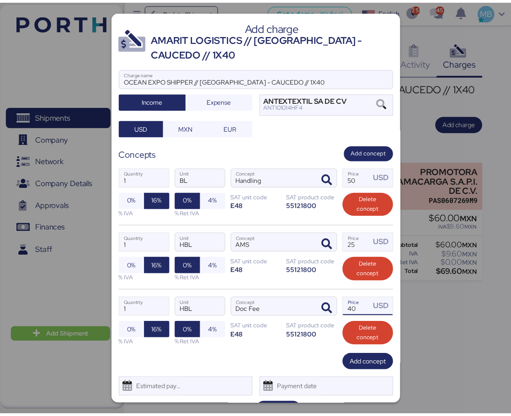
scroll to position [22, 0]
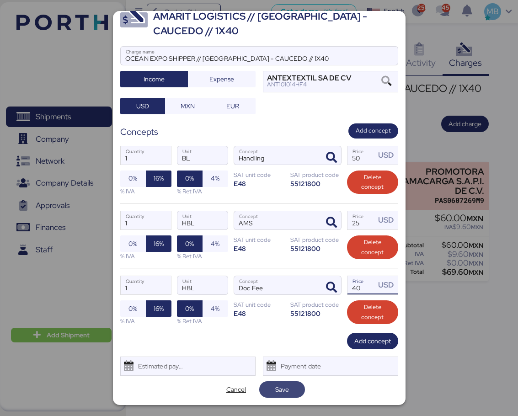
type input "40"
click at [293, 389] on span "Save" at bounding box center [282, 389] width 31 height 13
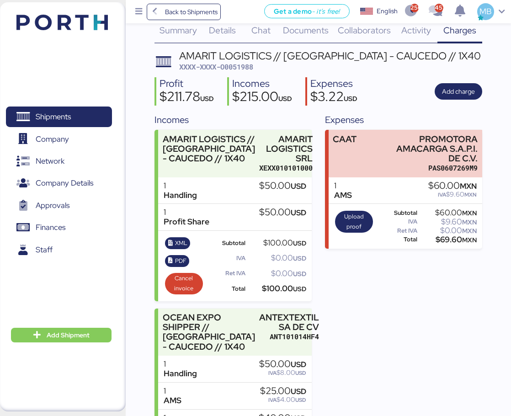
scroll to position [0, 0]
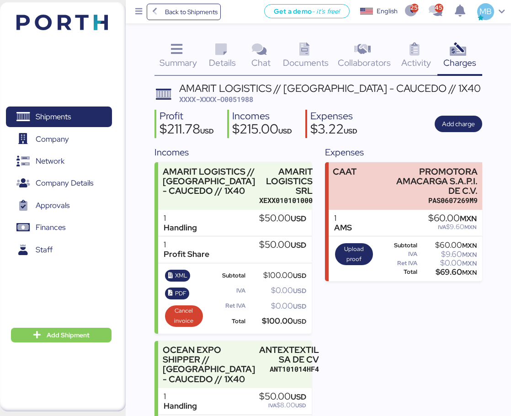
click at [240, 100] on span "XXXX-XXXX-O0051988" at bounding box center [216, 99] width 74 height 9
copy span "O0051988"
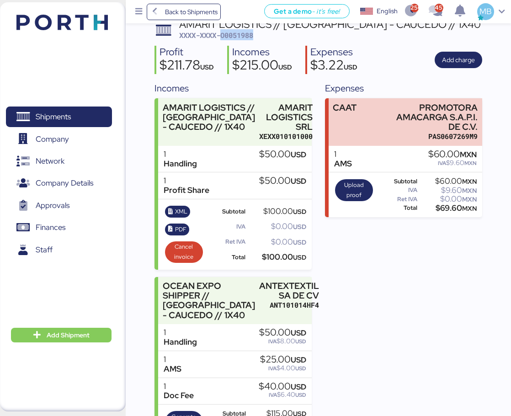
scroll to position [105, 0]
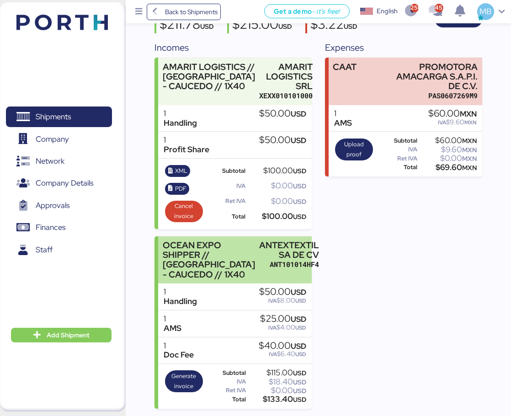
click at [292, 259] on div "ANTEXTEXTIL SA DE CV" at bounding box center [289, 250] width 60 height 19
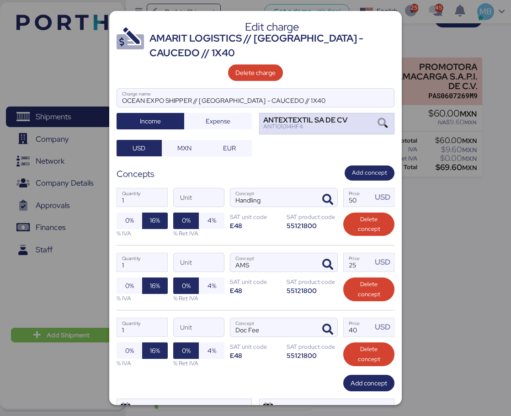
click at [329, 124] on div "ANTEXTEXTIL SA DE CV" at bounding box center [306, 120] width 84 height 6
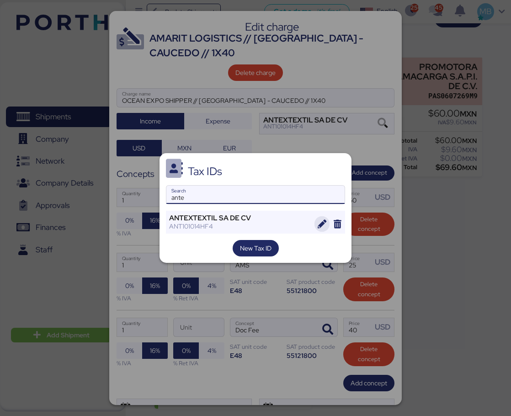
type input "ante"
click at [318, 223] on span "button" at bounding box center [323, 224] width 16 height 16
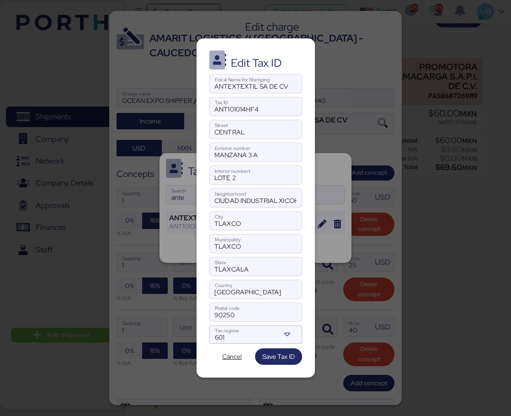
click at [289, 93] on div at bounding box center [256, 97] width 92 height 9
click at [289, 92] on input "ANTEXTEXTIL SA DE CV" at bounding box center [256, 84] width 92 height 18
drag, startPoint x: 284, startPoint y: 86, endPoint x: 172, endPoint y: 86, distance: 111.6
click at [172, 86] on div "Edit Tax ID ANTEXTEXTIL SA DE CV Fiscal Name for Stamping ANT101014HF4 Tax ID C…" at bounding box center [255, 208] width 511 height 416
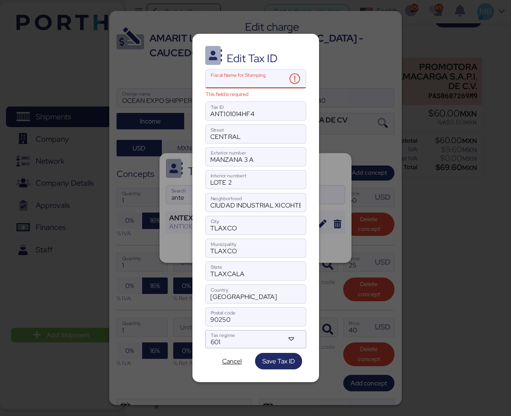
paste input "ANTEXTEXTIL SA DE CV"
type input "ANTEXTEXTIL SA DE CV"
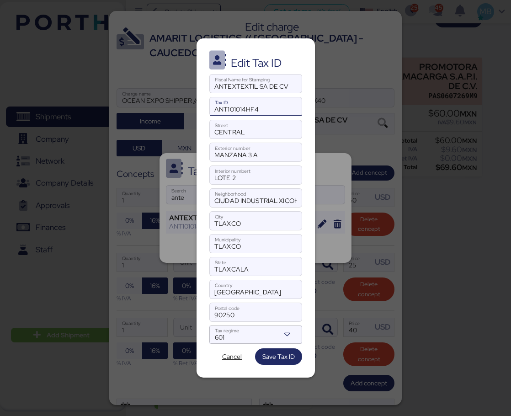
click at [266, 109] on input "ANT101014HF4" at bounding box center [256, 106] width 92 height 18
click at [257, 129] on input "CENTRAL" at bounding box center [256, 129] width 92 height 18
click at [266, 154] on input "MANZANA 3 A" at bounding box center [256, 152] width 92 height 18
click at [255, 174] on input "LOTE 2" at bounding box center [256, 175] width 92 height 18
click at [267, 203] on input "CIUDAD INDUSTRIAL XICOHTENCATL III" at bounding box center [256, 198] width 92 height 18
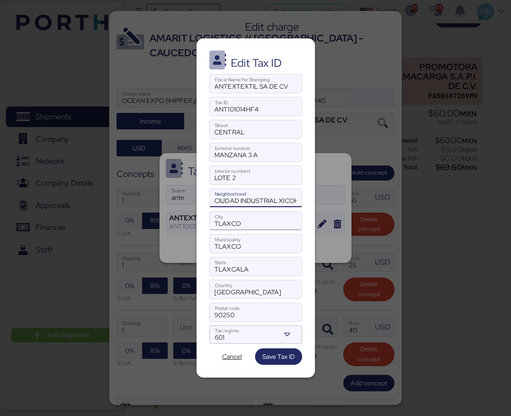
click at [258, 226] on input "TLAXCO" at bounding box center [256, 221] width 92 height 18
click at [254, 247] on input "TLAXCO" at bounding box center [256, 244] width 92 height 18
click at [257, 269] on input "TLAXCALA" at bounding box center [256, 267] width 92 height 18
click at [251, 295] on input "MEXICO" at bounding box center [256, 289] width 92 height 18
click at [253, 315] on input "90250" at bounding box center [256, 312] width 92 height 18
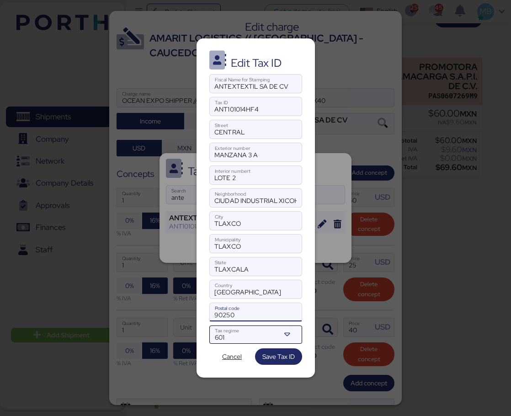
click at [244, 339] on div "601" at bounding box center [247, 338] width 65 height 12
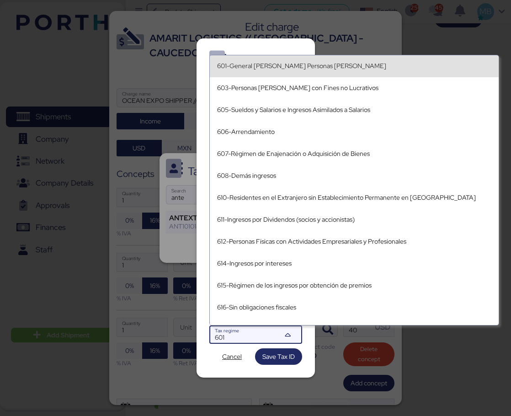
click at [331, 65] on div "601-General de Ley Personas Morales" at bounding box center [354, 66] width 274 height 8
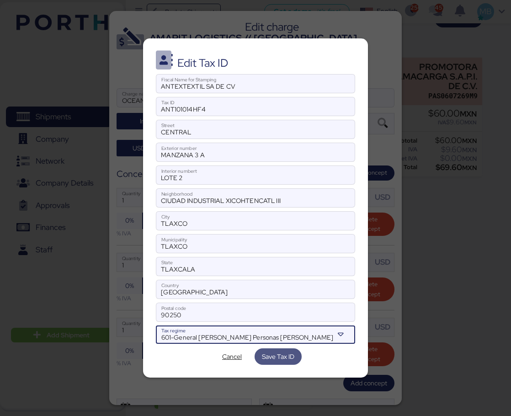
click at [279, 358] on span "Save Tax ID" at bounding box center [278, 356] width 32 height 11
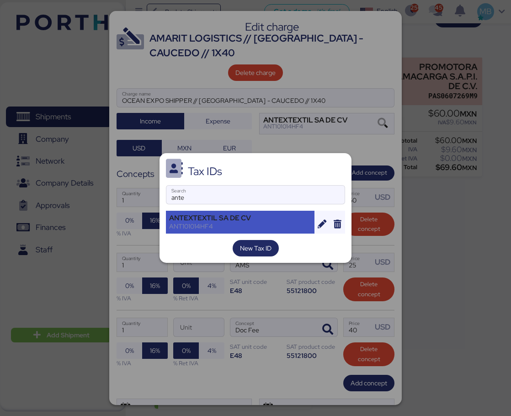
click at [247, 222] on div "ANTEXTEXTIL SA DE CV" at bounding box center [240, 218] width 142 height 8
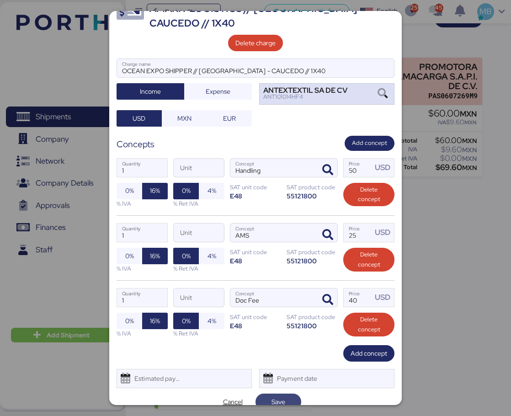
scroll to position [42, 0]
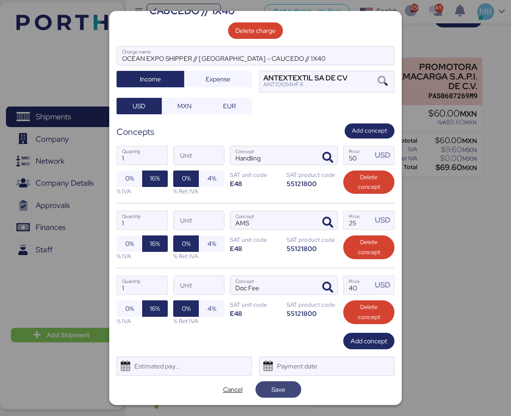
click at [278, 390] on span "Save" at bounding box center [279, 389] width 14 height 11
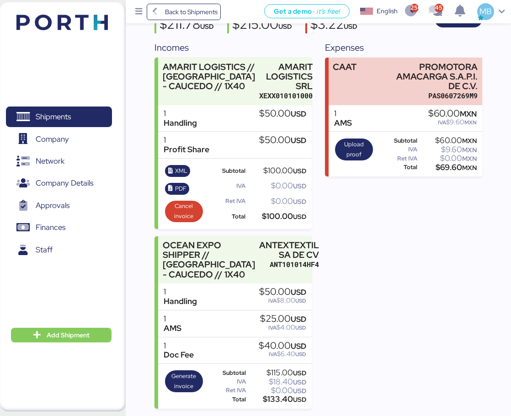
scroll to position [0, 0]
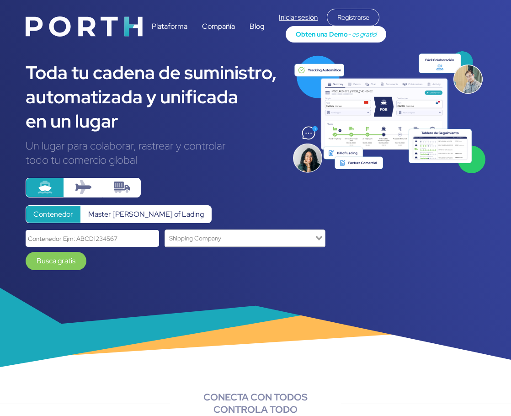
click at [293, 17] on link "Iniciar sesión" at bounding box center [298, 17] width 39 height 9
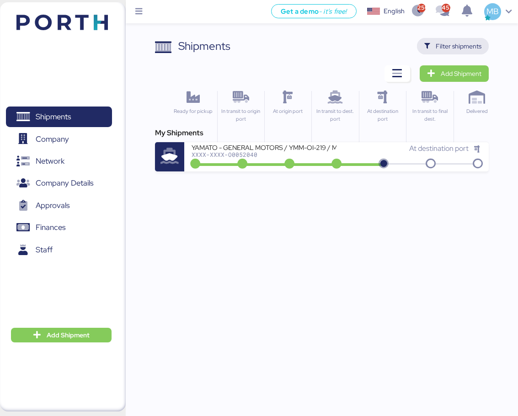
click at [443, 43] on span "Filter shipments" at bounding box center [459, 46] width 46 height 11
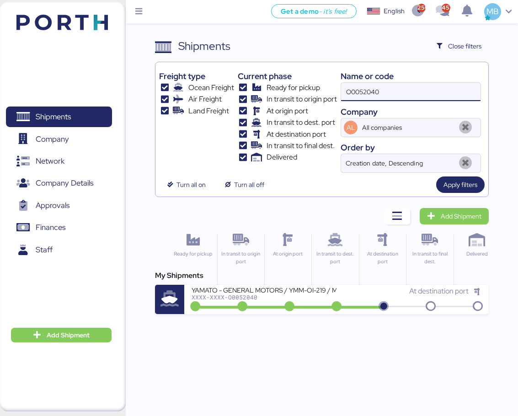
drag, startPoint x: 399, startPoint y: 92, endPoint x: 280, endPoint y: 88, distance: 119.5
click at [280, 88] on div "Freight type Ocean Freight Air Freight Land Freight Current phase Ready for pic…" at bounding box center [321, 119] width 325 height 107
type input "yamato"
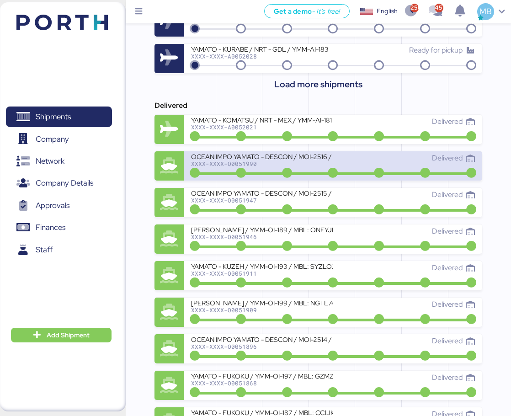
scroll to position [662, 0]
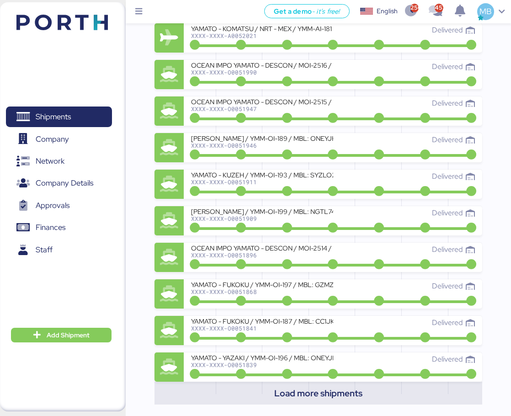
click at [339, 388] on span "Load more shipments" at bounding box center [318, 393] width 88 height 15
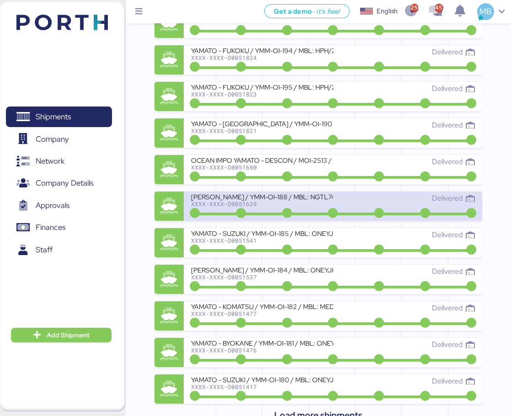
scroll to position [1028, 0]
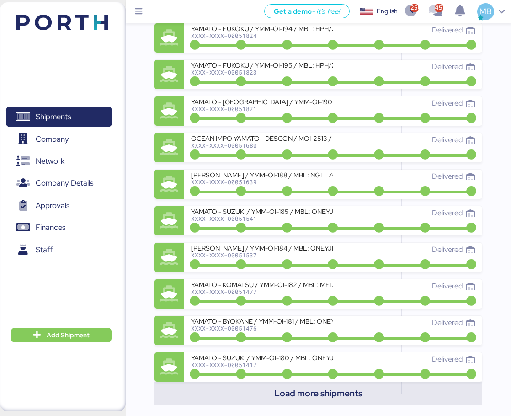
click at [329, 396] on span "Load more shipments" at bounding box center [318, 393] width 88 height 15
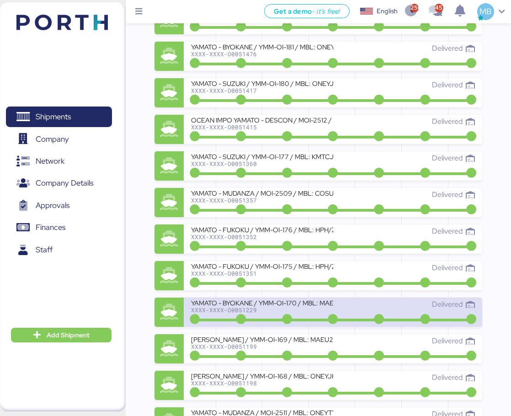
scroll to position [1394, 0]
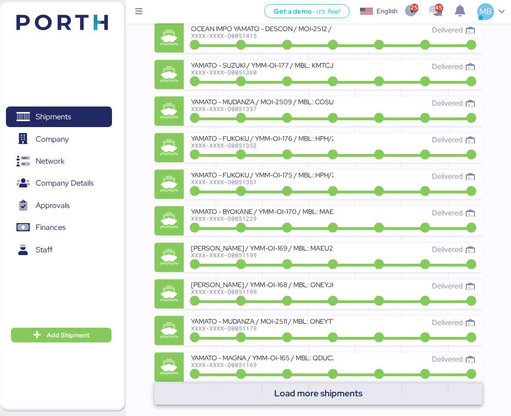
click at [345, 396] on span "Load more shipments" at bounding box center [318, 393] width 88 height 15
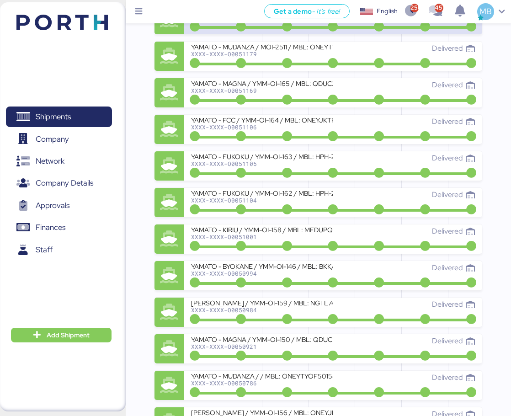
scroll to position [1760, 0]
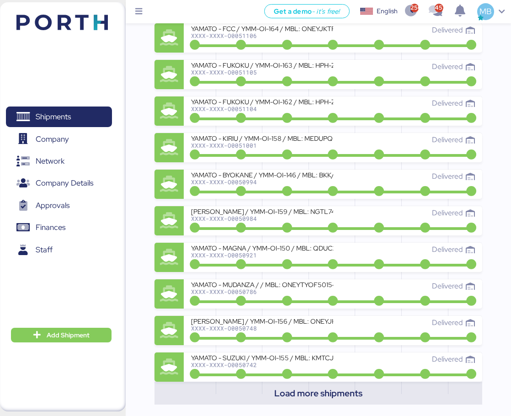
click at [339, 395] on span "Load more shipments" at bounding box center [318, 393] width 88 height 15
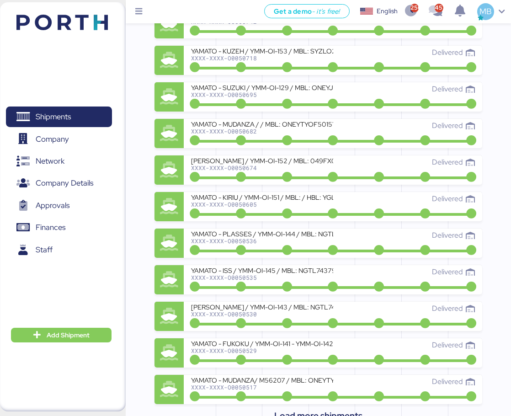
scroll to position [2126, 0]
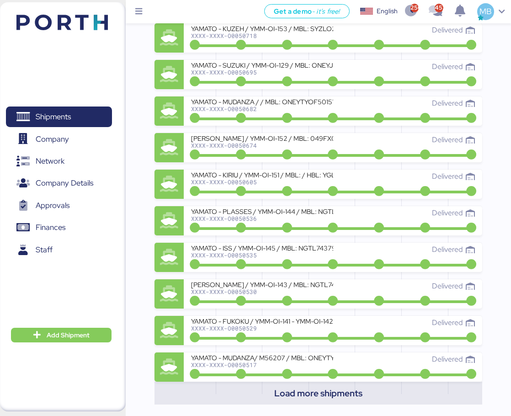
click at [335, 393] on span "Load more shipments" at bounding box center [318, 393] width 88 height 15
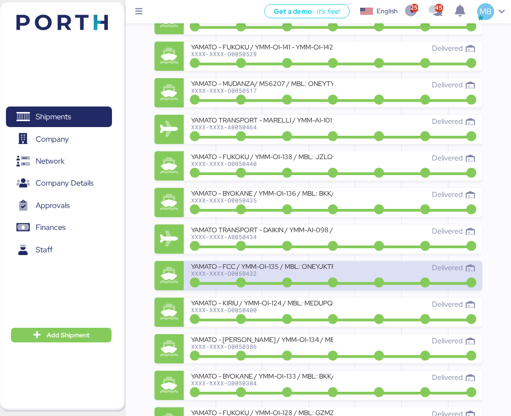
scroll to position [2492, 0]
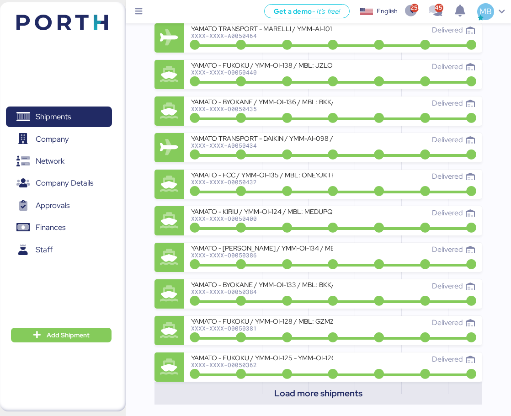
click at [343, 393] on span "Load more shipments" at bounding box center [318, 393] width 88 height 15
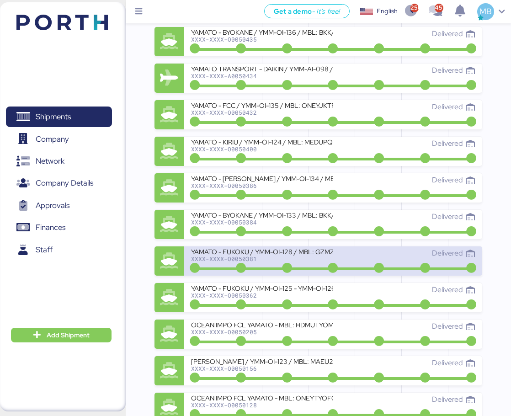
scroll to position [2583, 0]
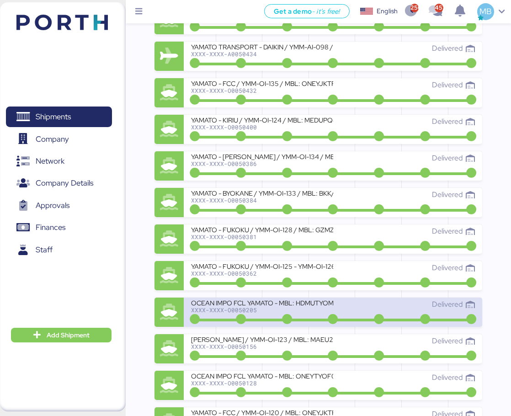
click at [314, 309] on div "XXXX-XXXX-O0050205" at bounding box center [262, 310] width 142 height 6
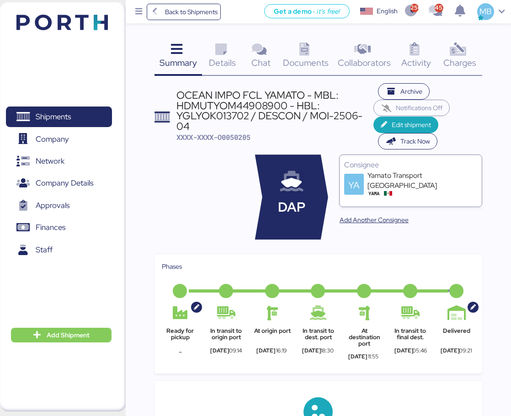
click at [227, 54] on icon at bounding box center [221, 49] width 20 height 13
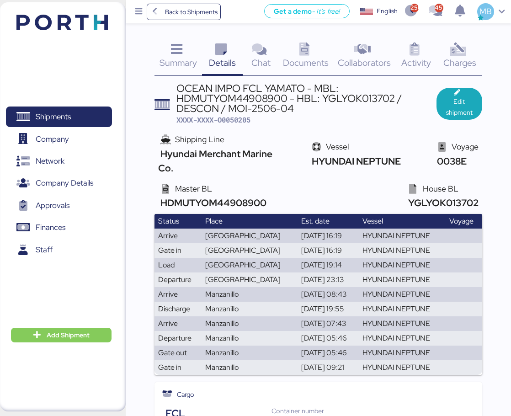
click at [471, 51] on div "Charges 0" at bounding box center [460, 57] width 45 height 38
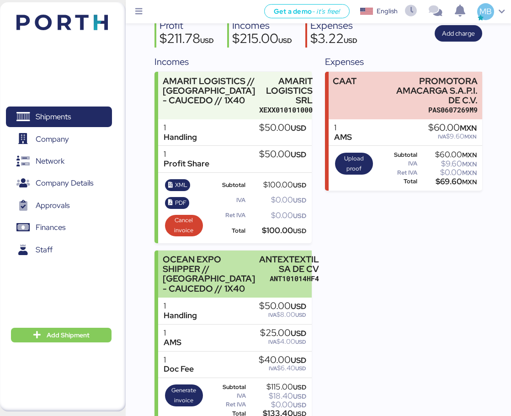
scroll to position [105, 0]
